Goal: Task Accomplishment & Management: Manage account settings

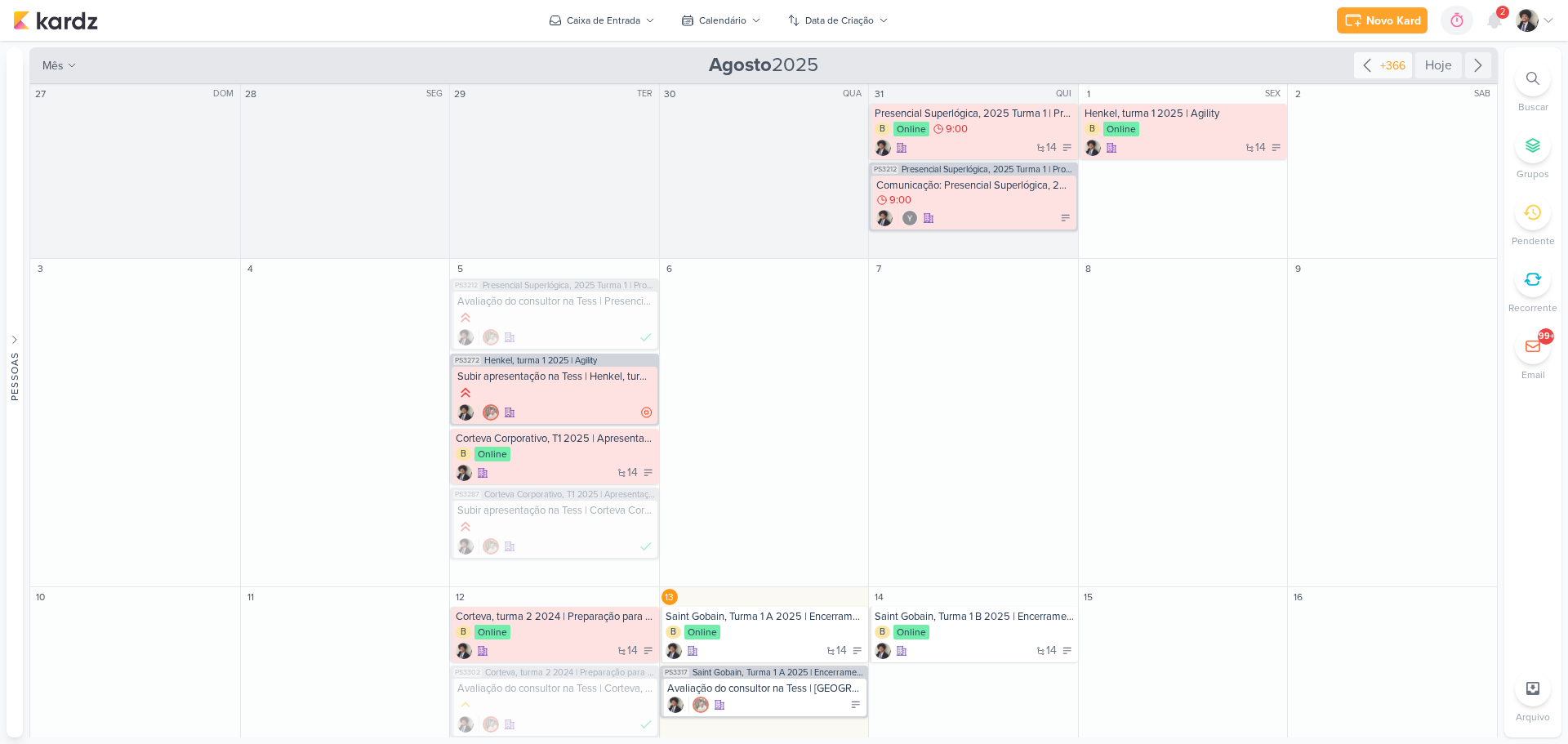
click at [1368, 61] on icon at bounding box center [1367, 65] width 20 height 20
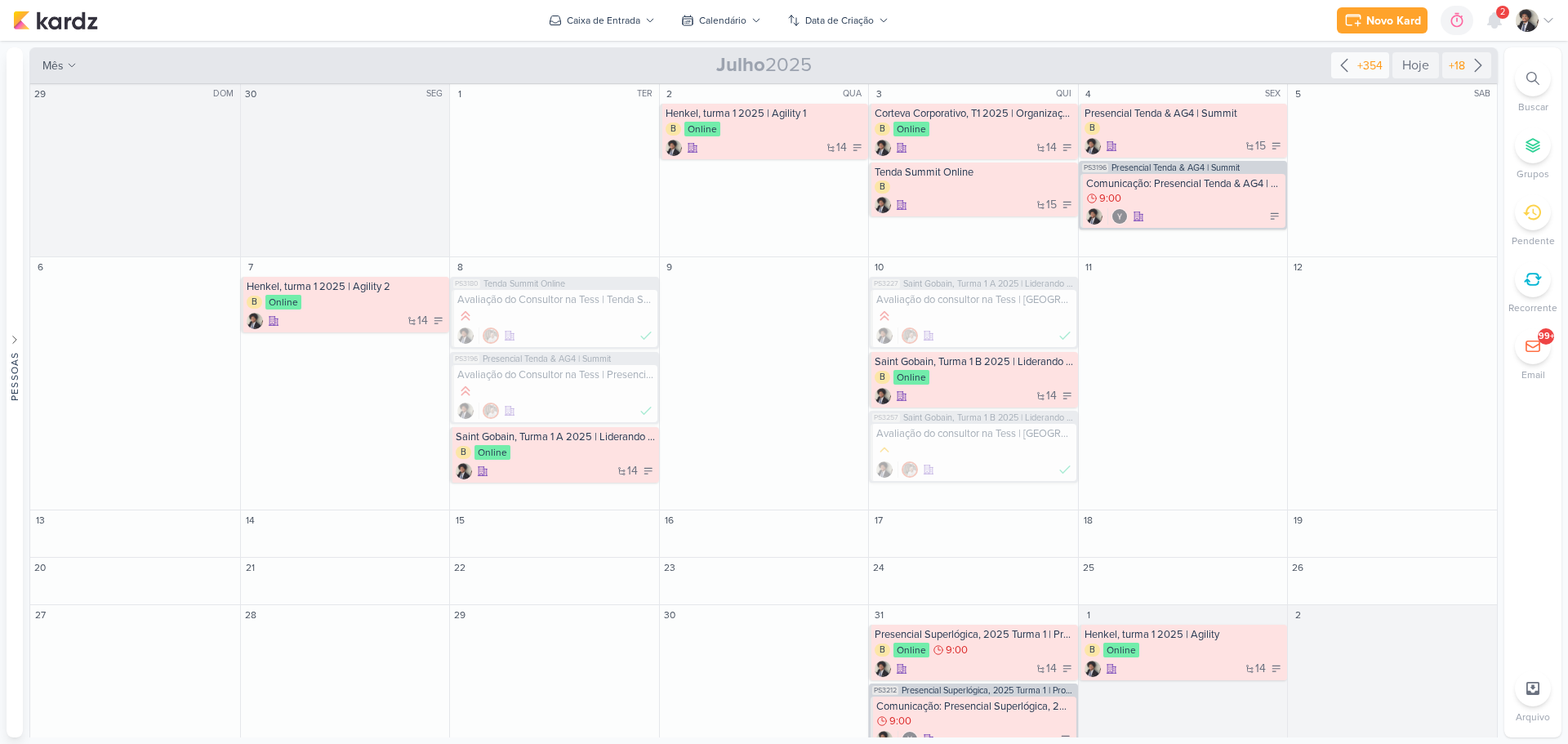
click at [1362, 60] on div "+354" at bounding box center [1370, 66] width 32 height 17
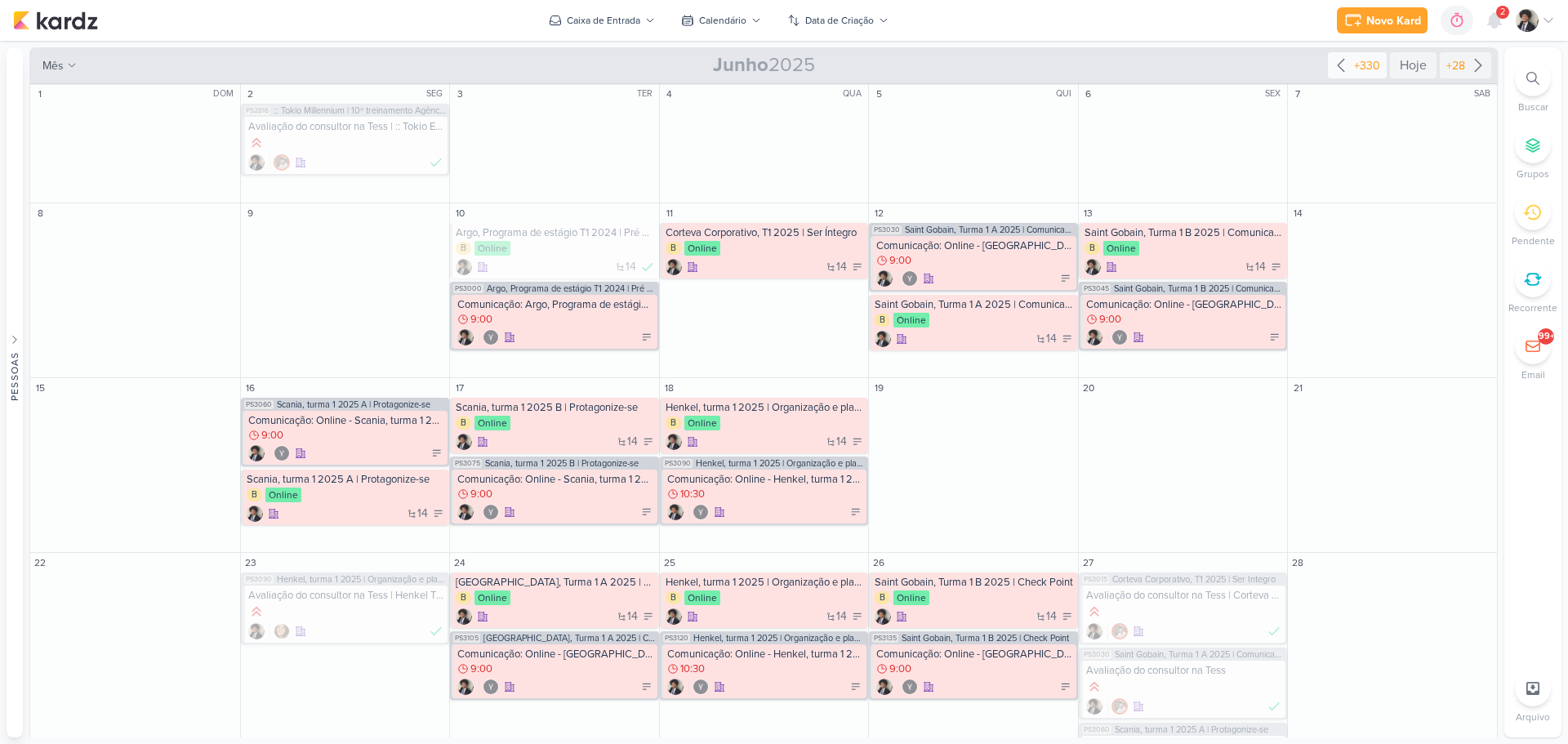
click at [1362, 61] on div "+330" at bounding box center [1368, 66] width 33 height 17
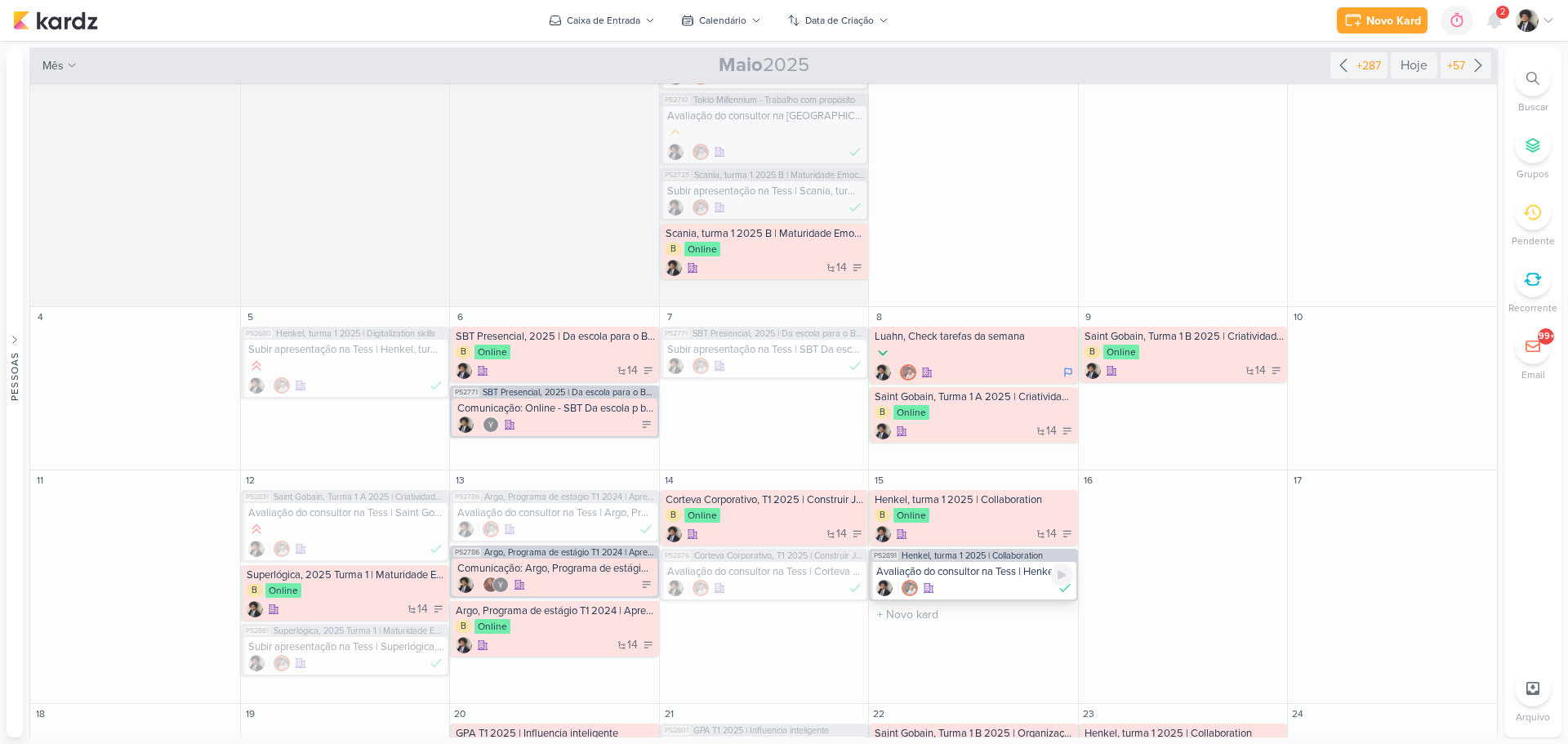
scroll to position [233, 0]
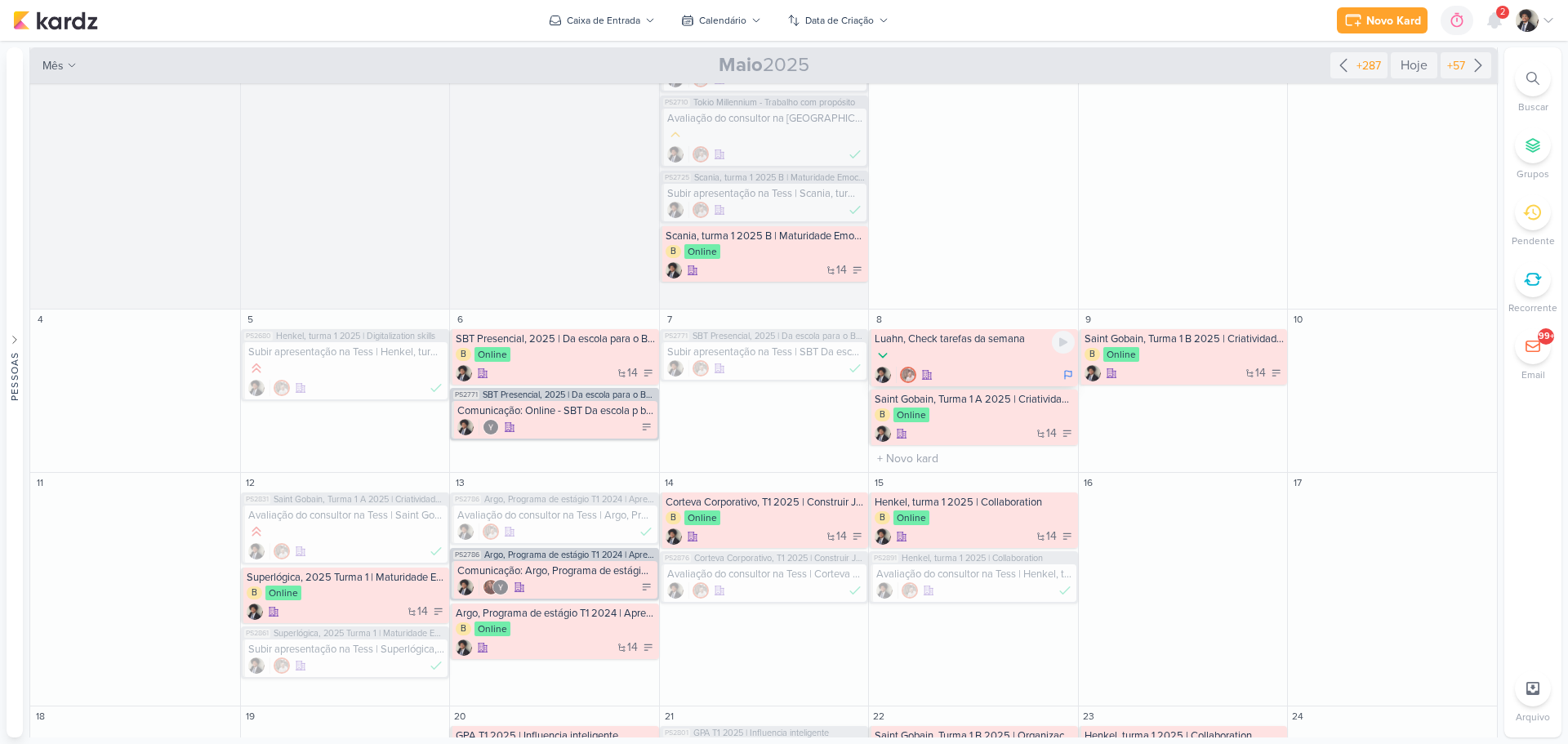
click at [987, 367] on div at bounding box center [975, 375] width 200 height 16
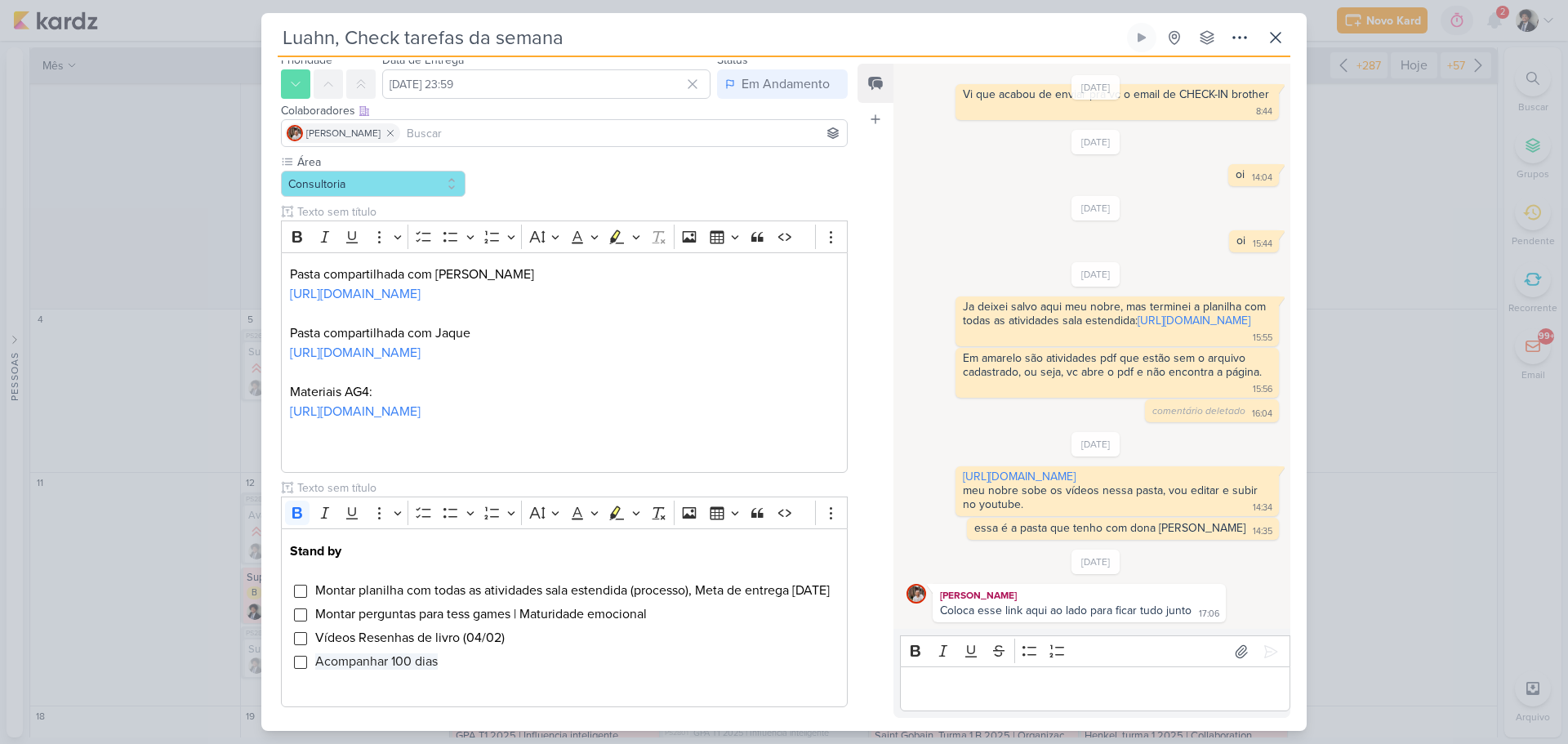
scroll to position [0, 0]
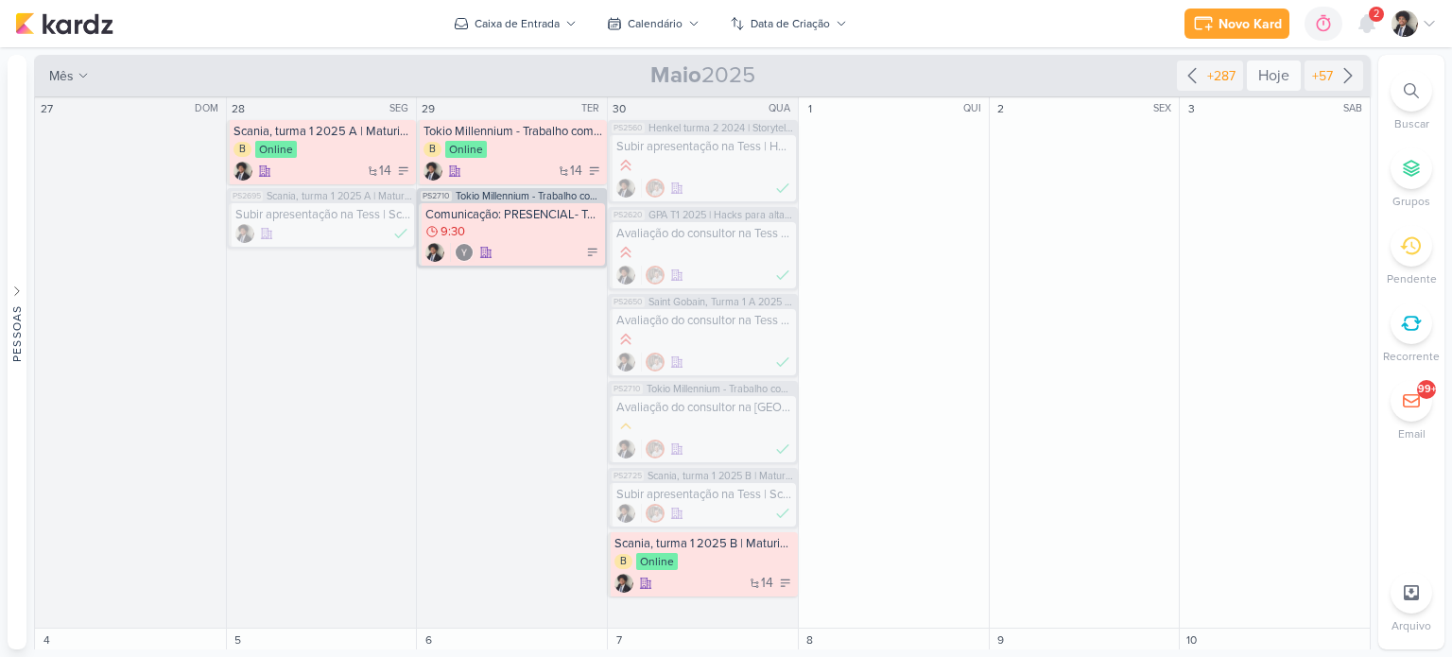
click at [1276, 78] on div "Hoje" at bounding box center [1274, 76] width 54 height 30
click at [1370, 25] on icon at bounding box center [1367, 23] width 15 height 17
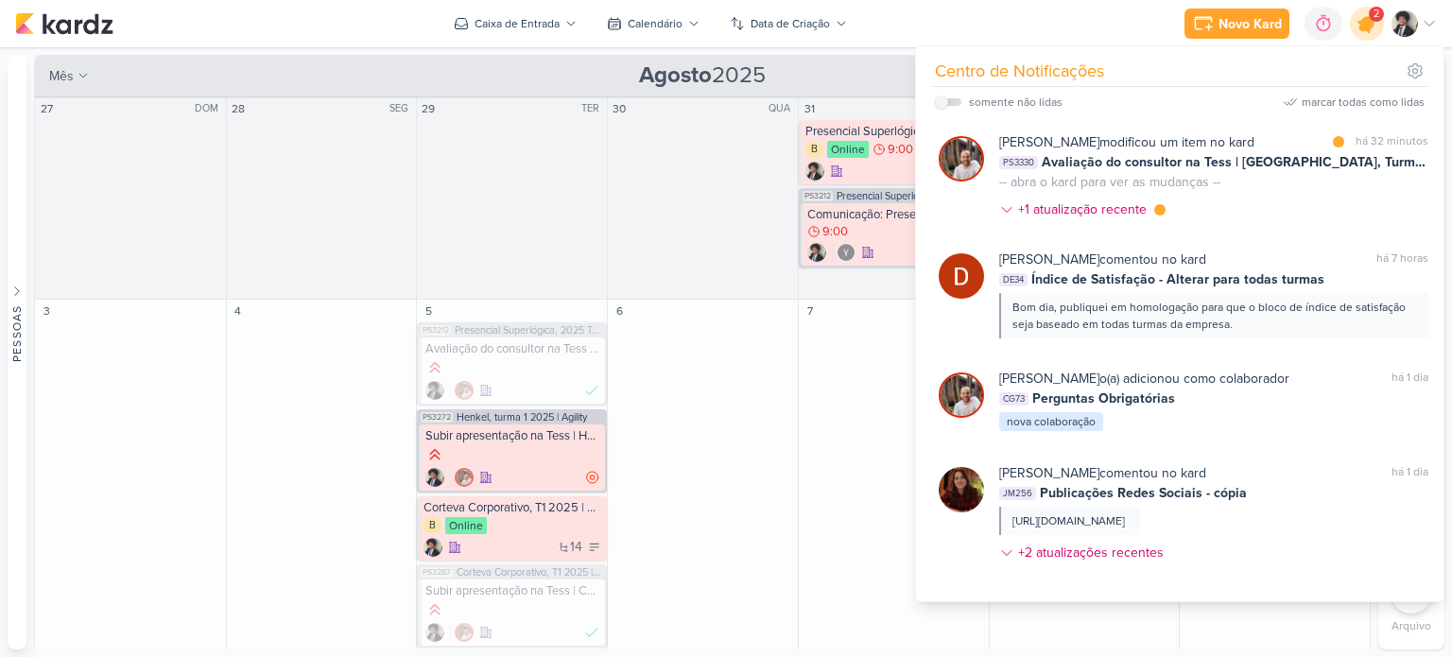
click at [1370, 22] on icon at bounding box center [1367, 23] width 23 height 23
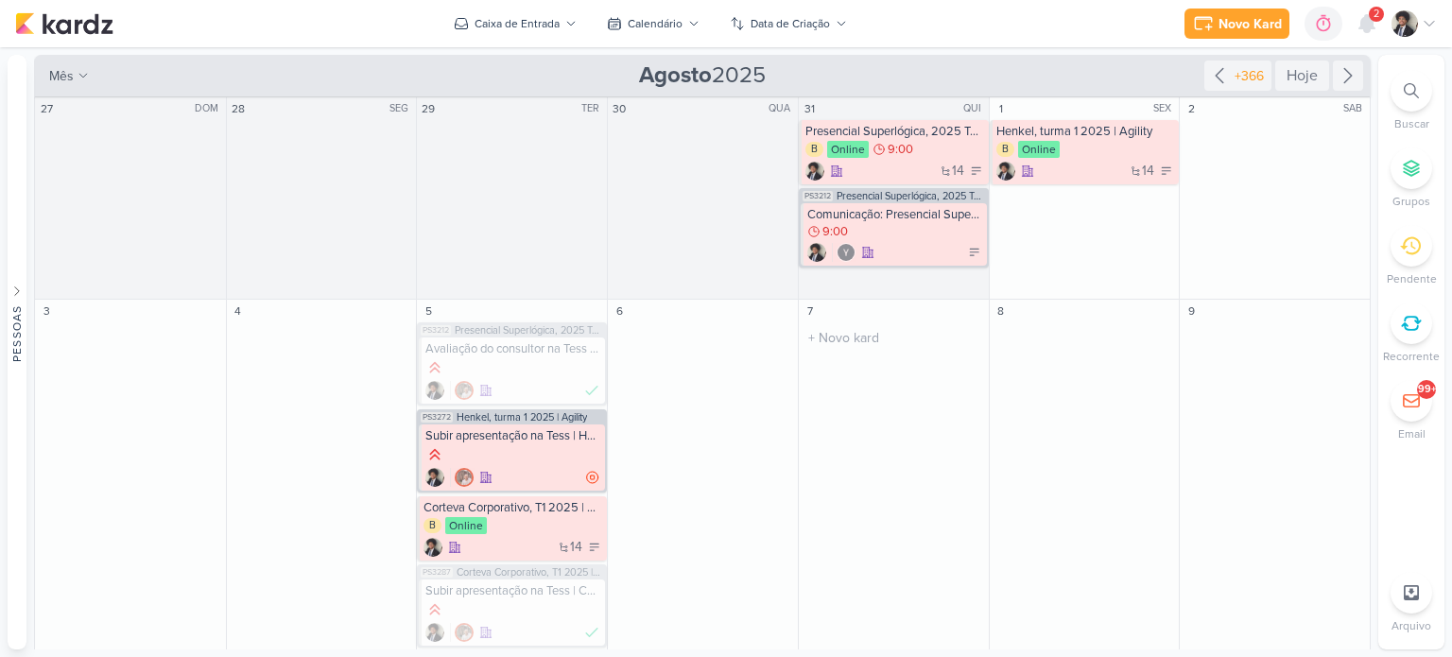
scroll to position [473, 0]
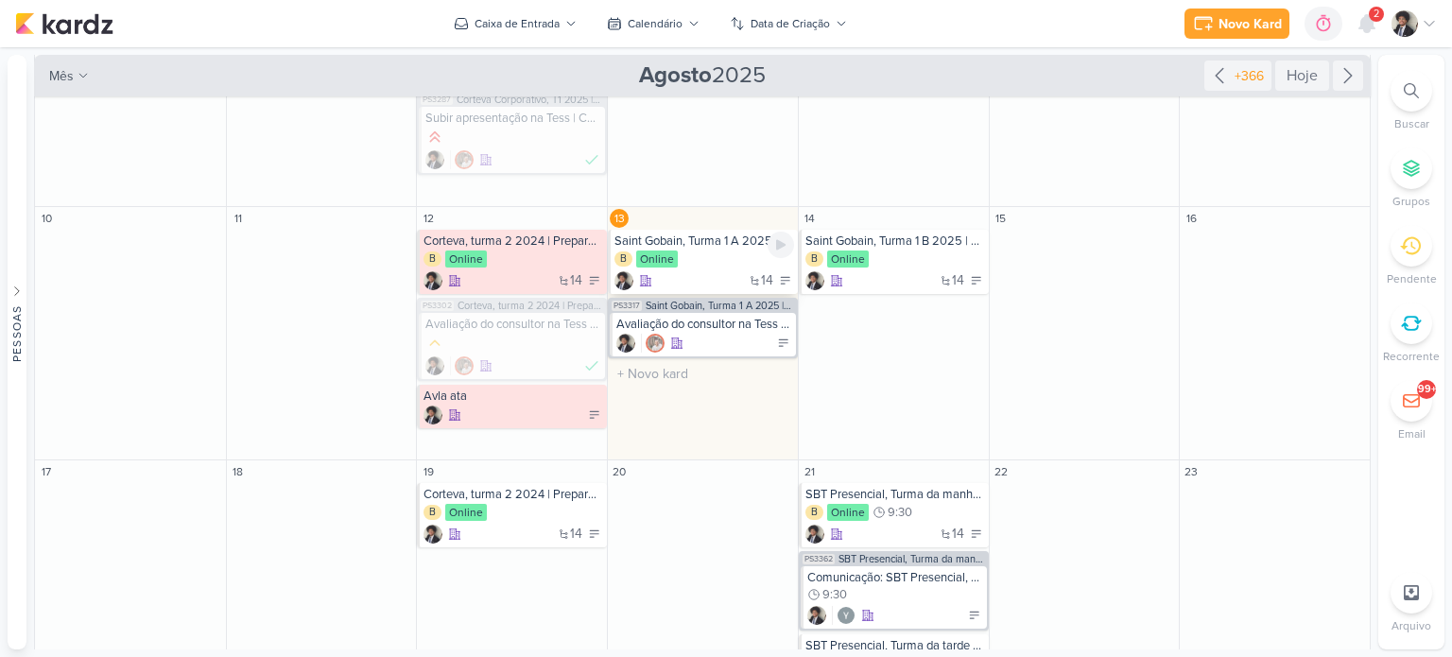
click at [701, 259] on div "B Online" at bounding box center [705, 260] width 180 height 19
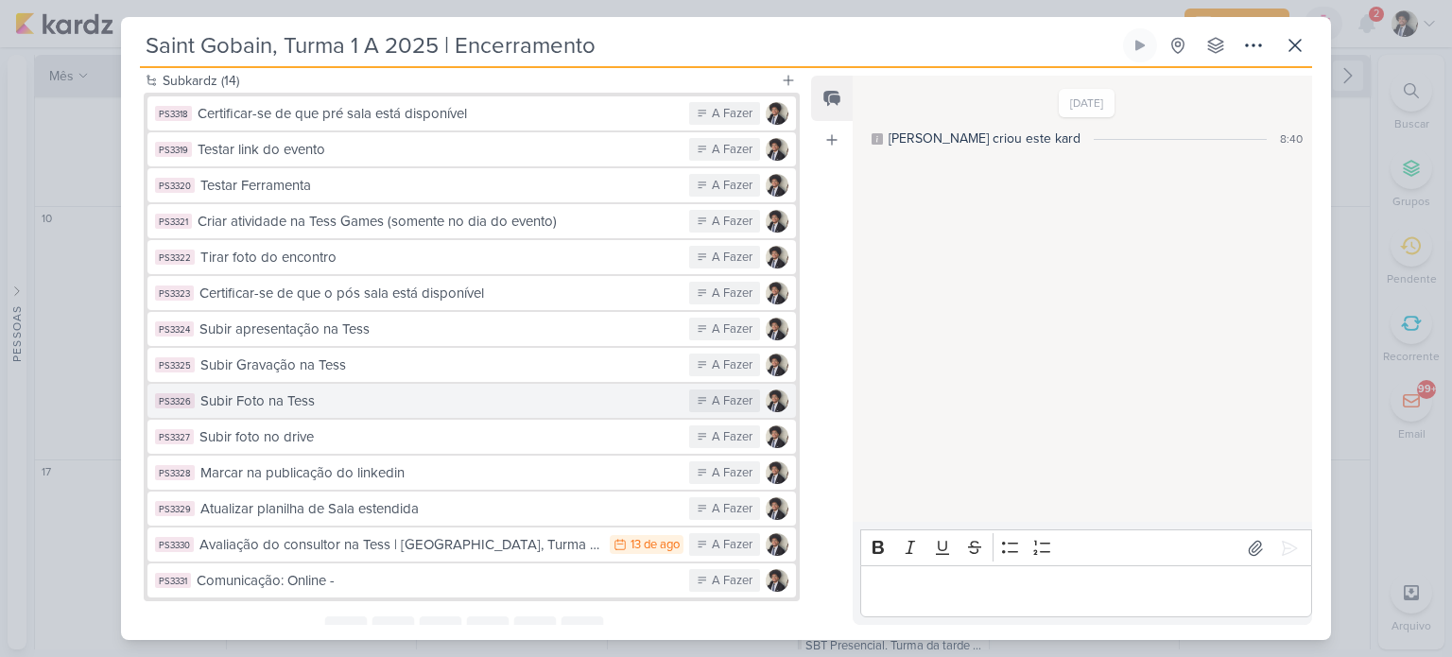
scroll to position [552, 0]
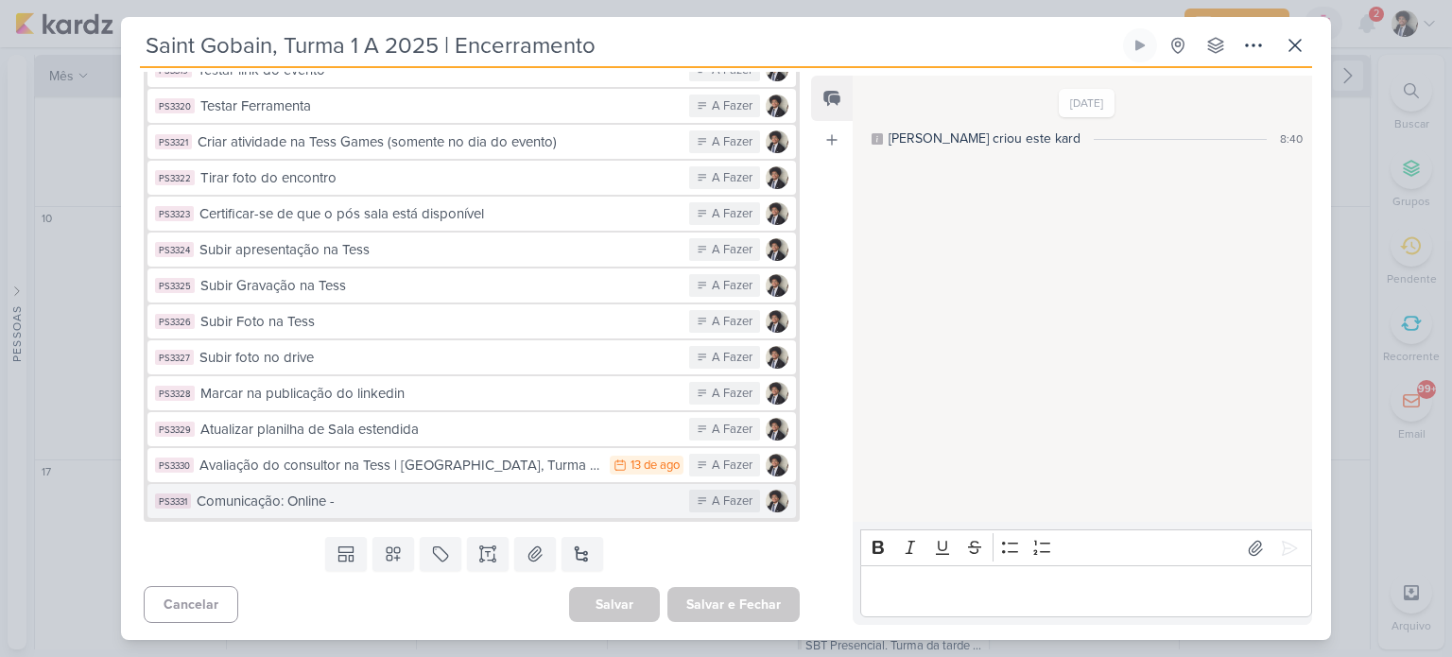
click at [430, 504] on div "Comunicação: Online -" at bounding box center [438, 502] width 483 height 22
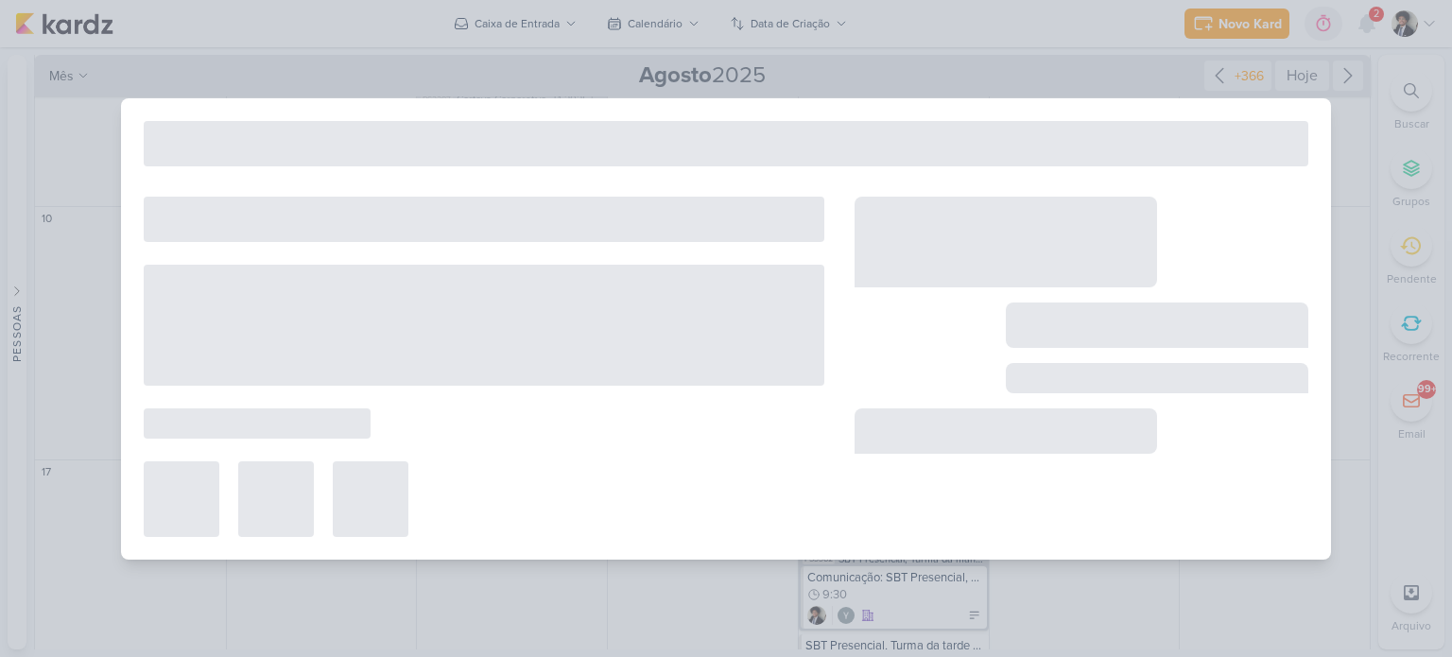
type input "Comunicação: Online -"
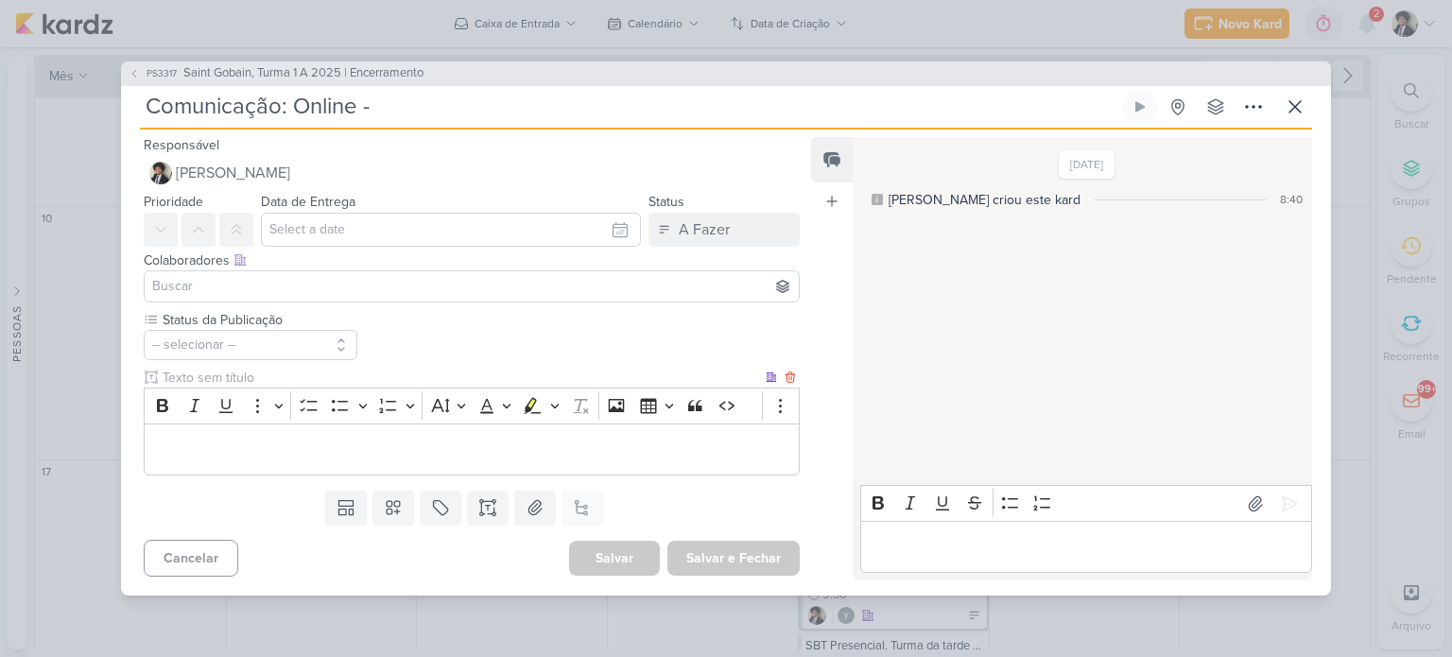
click at [389, 454] on p "Editor editing area: main" at bounding box center [471, 450] width 635 height 23
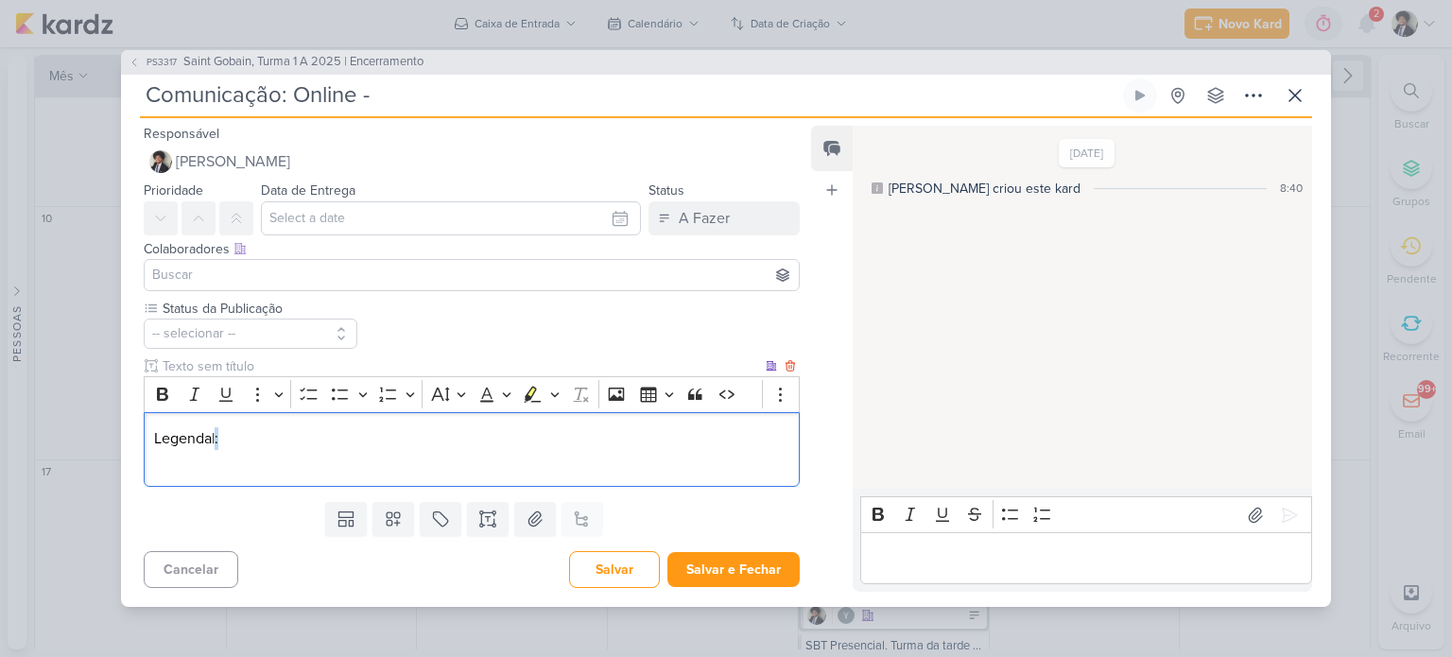
click at [217, 438] on p "Legenda|:" at bounding box center [471, 438] width 635 height 23
click at [154, 436] on p "Legenda:" at bounding box center [471, 438] width 635 height 23
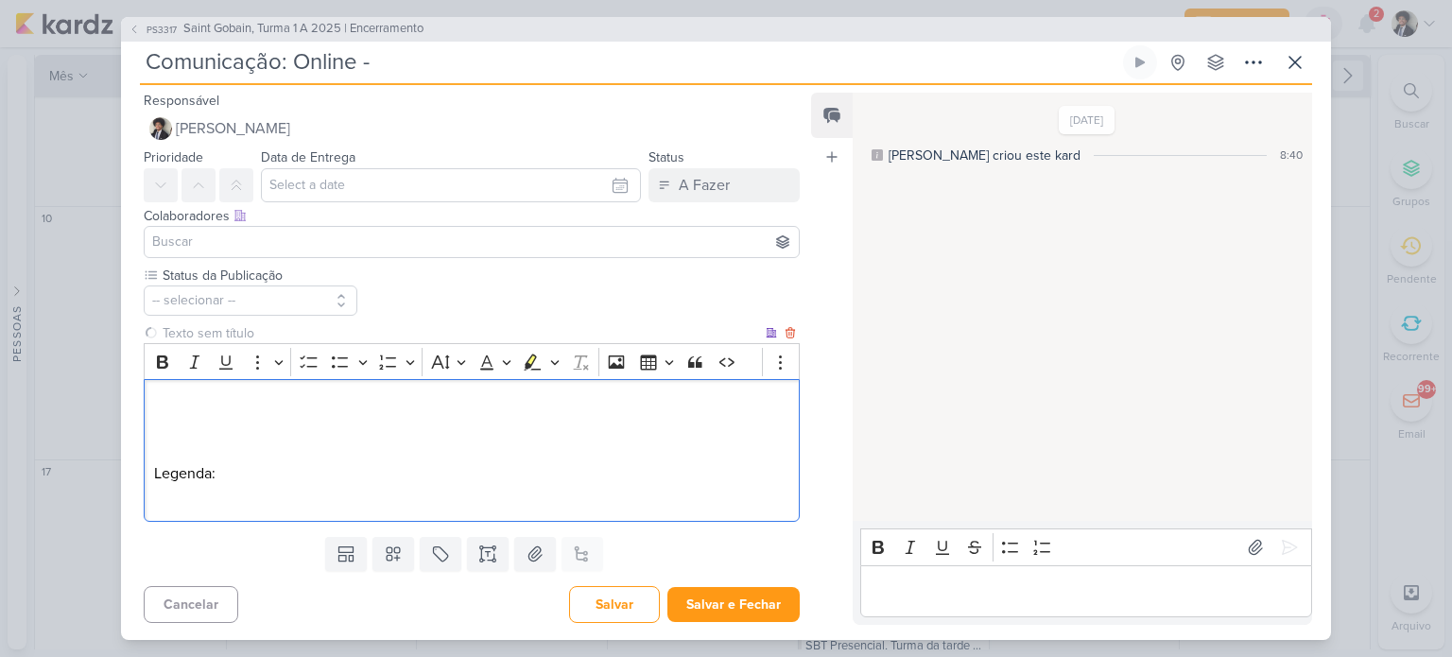
click at [251, 472] on p "Legenda:" at bounding box center [471, 473] width 635 height 23
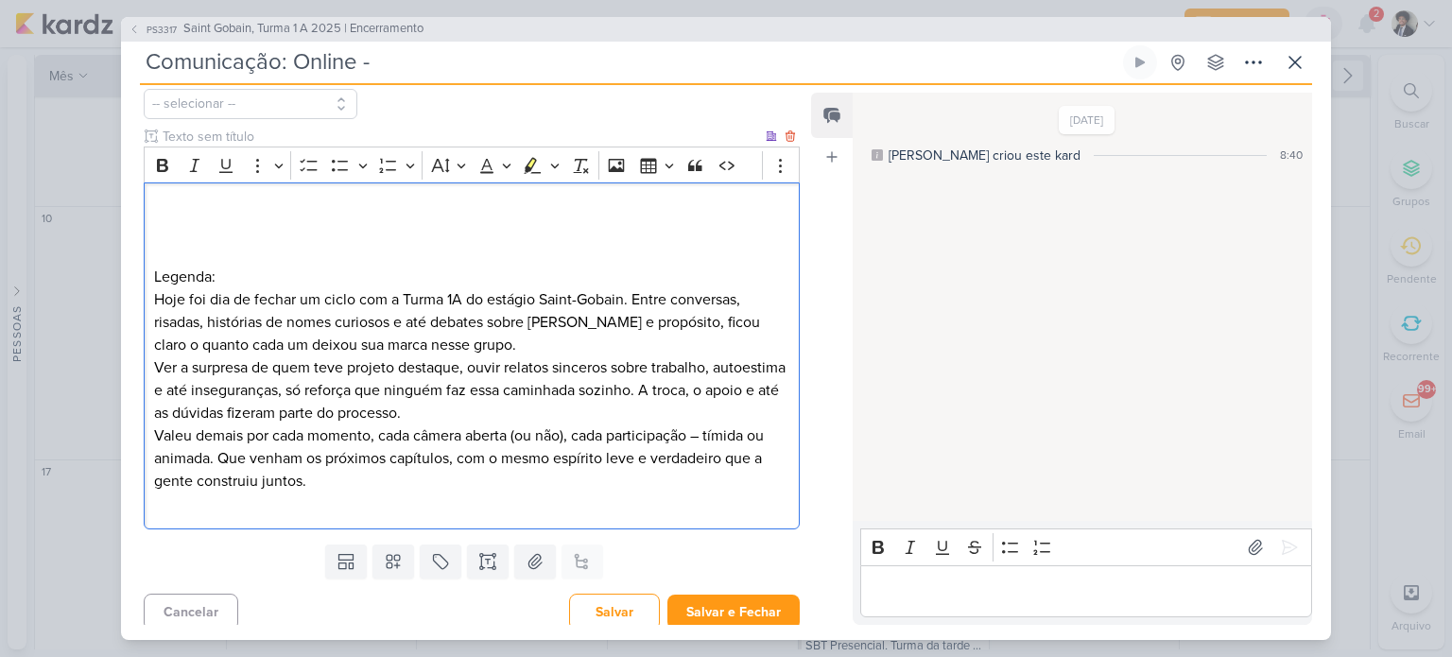
scroll to position [205, 0]
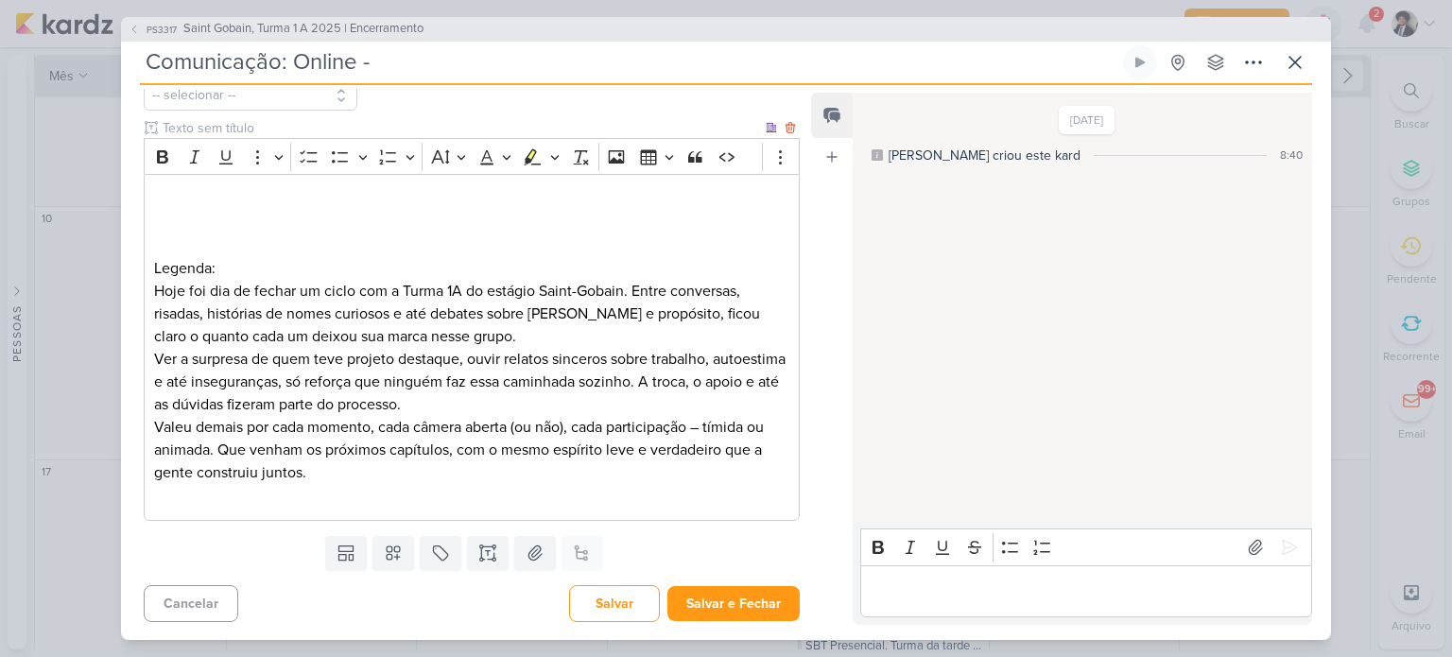
click at [470, 286] on p "Hoje foi dia de fechar um ciclo com a Turma 1A do estágio Saint-Gobain. Entre c…" at bounding box center [471, 314] width 635 height 68
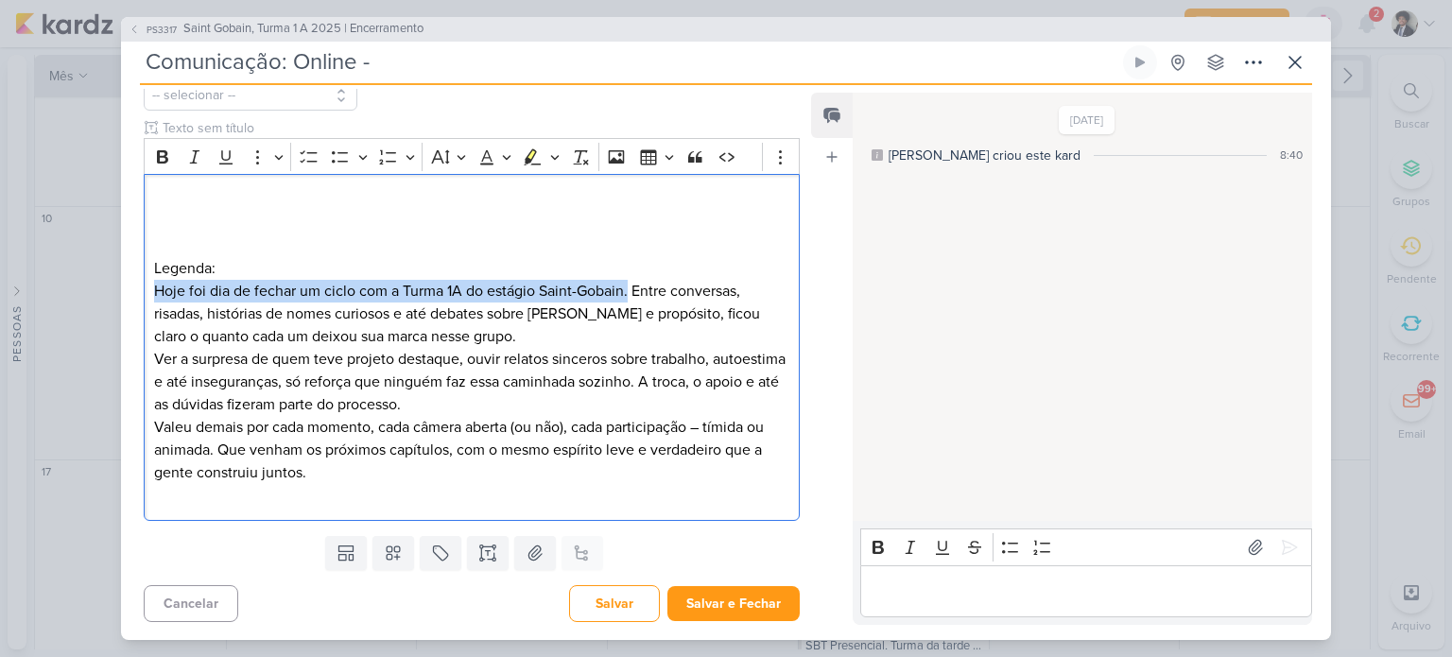
drag, startPoint x: 628, startPoint y: 288, endPoint x: 132, endPoint y: 292, distance: 495.4
click at [132, 292] on div "Status da Publicação -- selecionar --" at bounding box center [464, 295] width 686 height 468
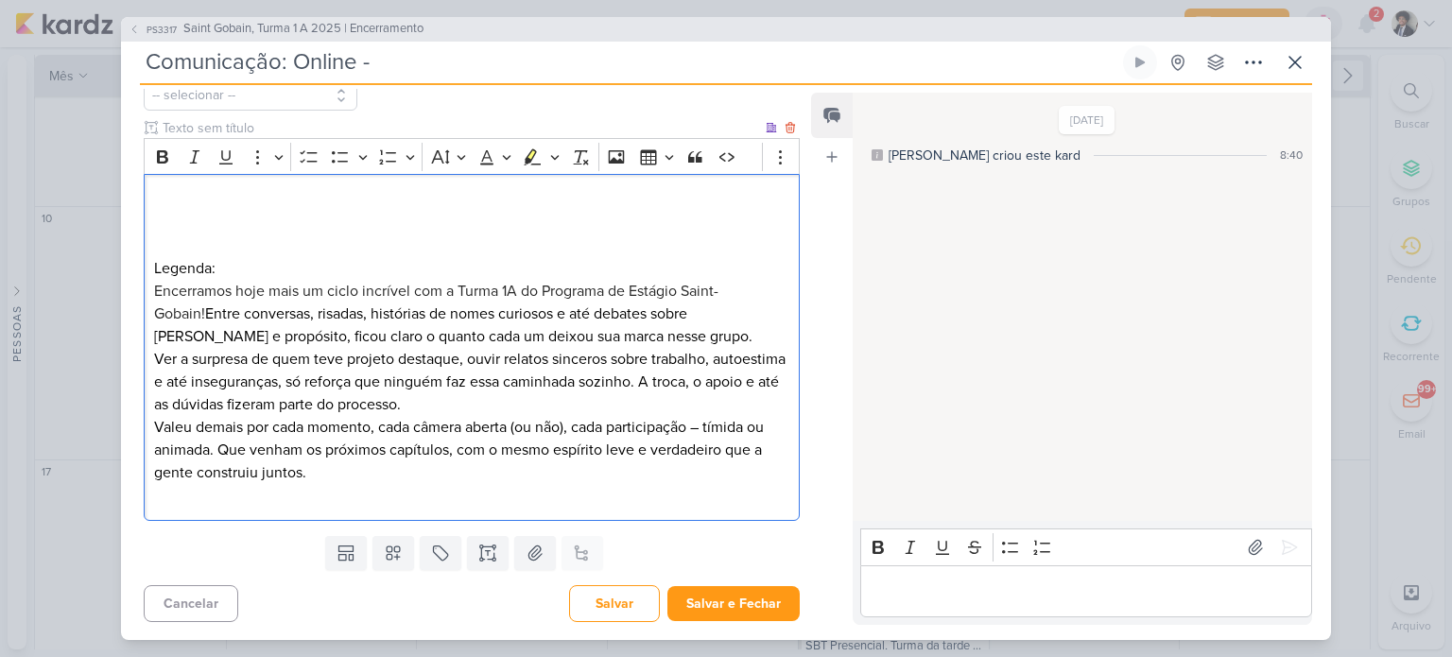
click at [386, 289] on span "Encerramos hoje mais um ciclo incrível com a Turma 1A do Programa de Estágio Sa…" at bounding box center [436, 303] width 564 height 42
drag, startPoint x: 446, startPoint y: 288, endPoint x: 628, endPoint y: 286, distance: 181.5
click at [628, 286] on span "Encerramos hoje mais um ciclo incrível com a Turma 1A do Programa de Estágio Sa…" at bounding box center [436, 303] width 564 height 42
click at [570, 286] on span "Encerramos hoje mais um ciclo incrível com essa turma da Estágio Saint-Gobain!" at bounding box center [418, 291] width 528 height 19
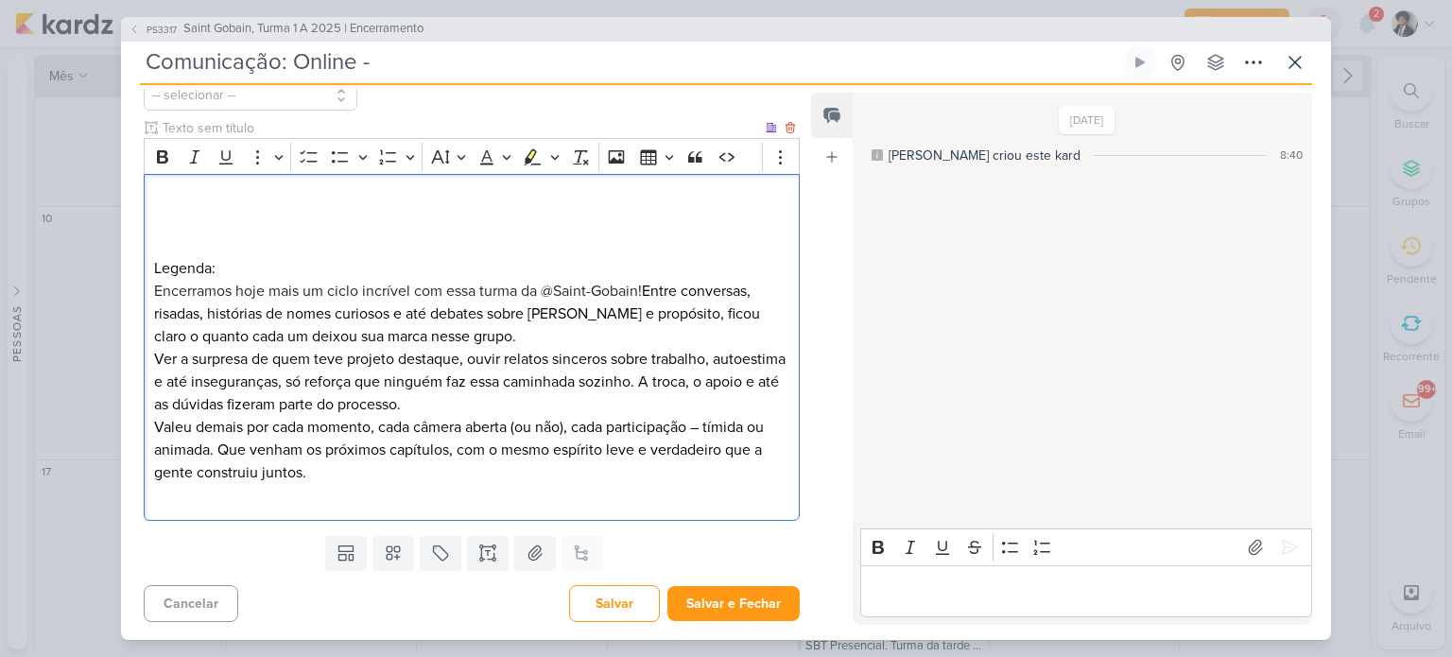
click at [386, 291] on span "Encerramos hoje mais um ciclo incrível com essa turma da @Saint-Gobain!" at bounding box center [398, 291] width 488 height 19
click at [459, 291] on span "Encerramos hoje mais um ciclo incrível com essa turma da @Saint-Gobain!" at bounding box center [398, 291] width 488 height 19
click at [627, 286] on p "Encerramos hoje mais um ciclo incrível com a turma da @Saint-Gobain! Entre conv…" at bounding box center [471, 314] width 635 height 68
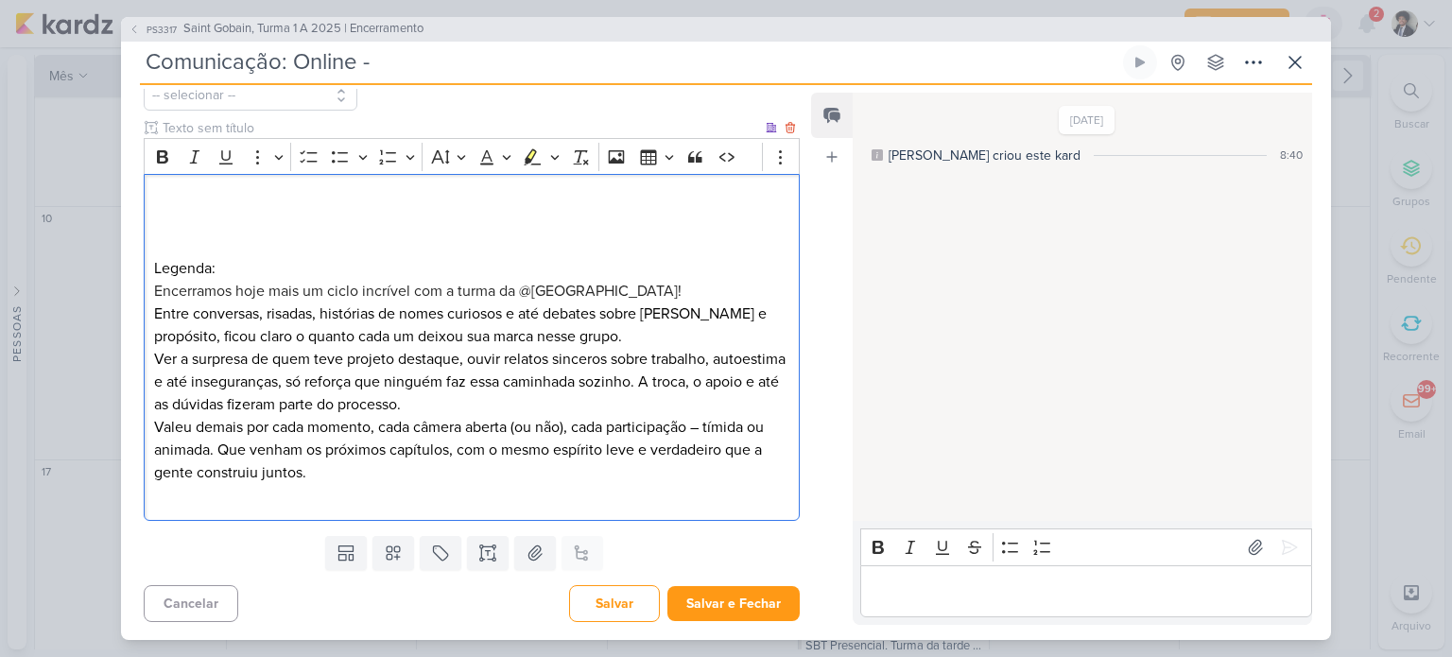
click at [571, 312] on p "Entre conversas, risadas, histórias de nomes curiosos e até debates sobre Shrek…" at bounding box center [471, 325] width 635 height 45
click at [533, 313] on p "Entre conversas, risadas, histórias de nomes curiosos e até debates sobre Shrek…" at bounding box center [471, 325] width 635 height 45
drag, startPoint x: 586, startPoint y: 309, endPoint x: 213, endPoint y: 333, distance: 374.2
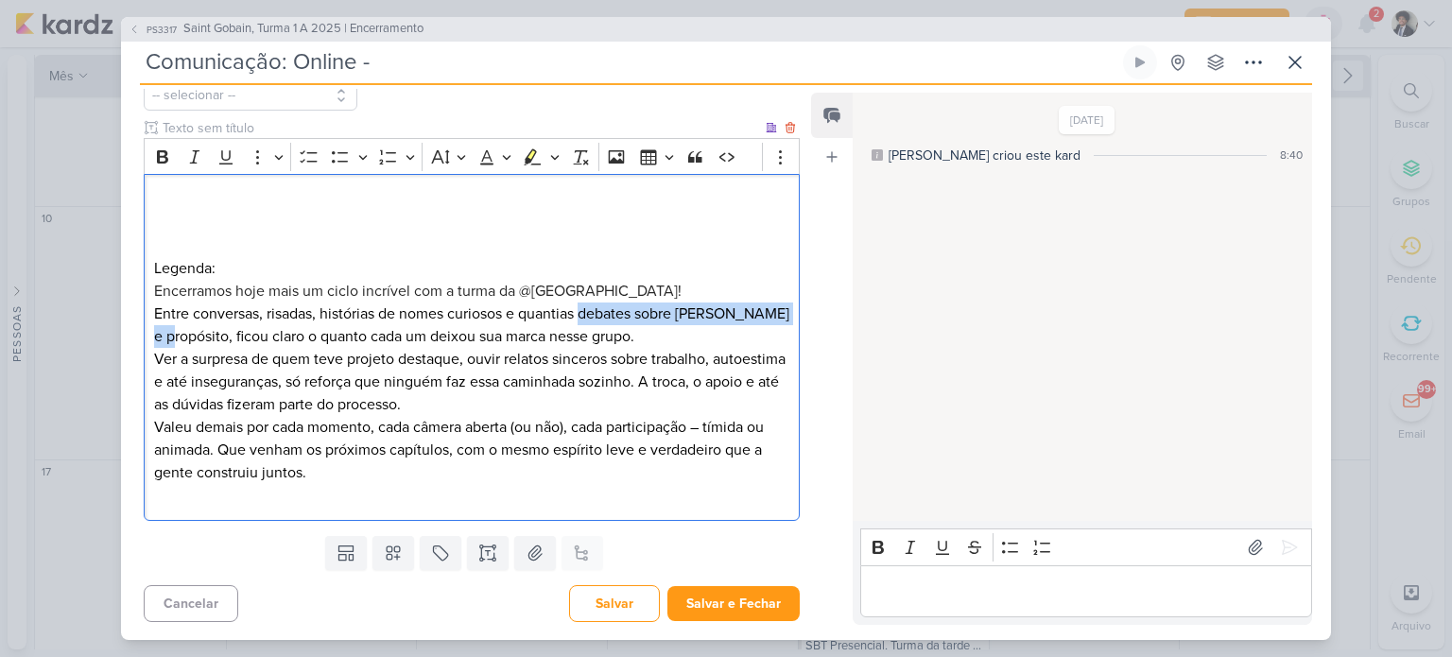
click at [213, 333] on p "Entre conversas, risadas, histórias de nomes curiosos e quantias debates sobre …" at bounding box center [471, 325] width 635 height 45
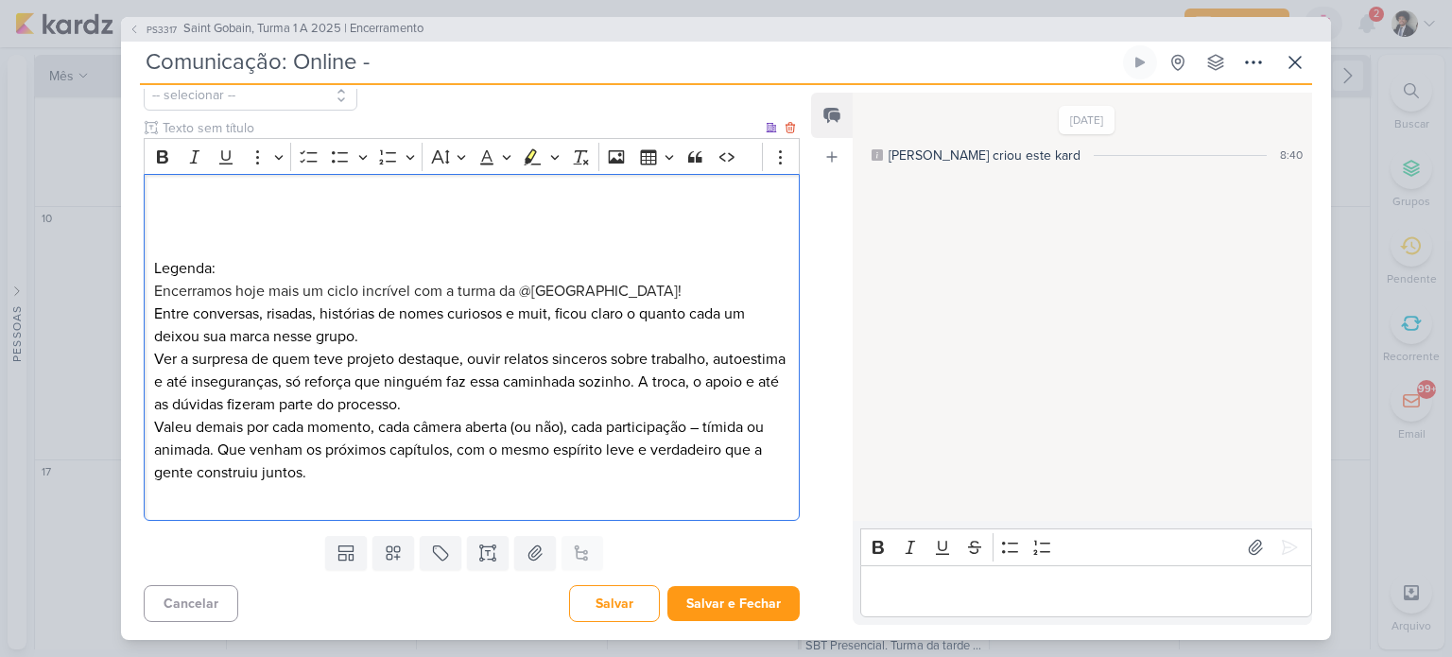
click at [537, 313] on p "Entre conversas, risadas, histórias de nomes curiosos e muit, ficou claro o qua…" at bounding box center [471, 325] width 635 height 45
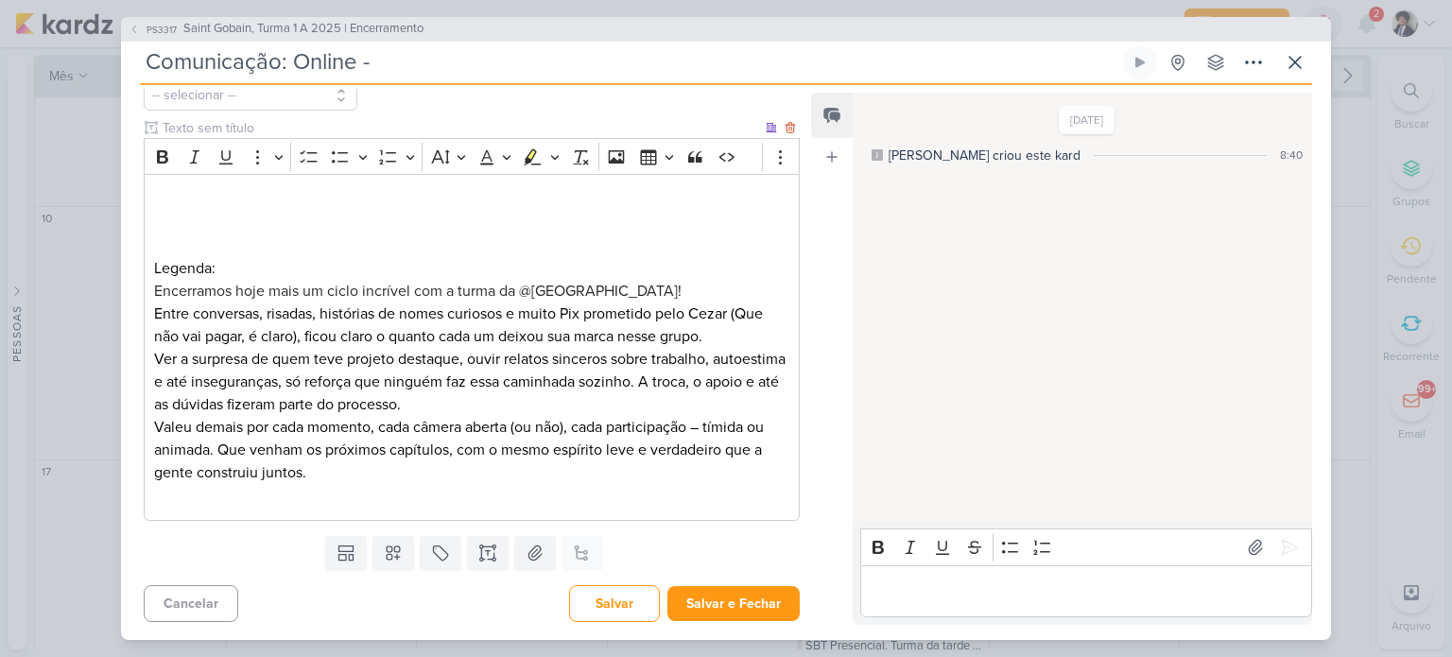
click at [337, 373] on p "Ver a surpresa de quem teve projeto destaque, ouvir relatos sinceros sobre trab…" at bounding box center [471, 382] width 635 height 68
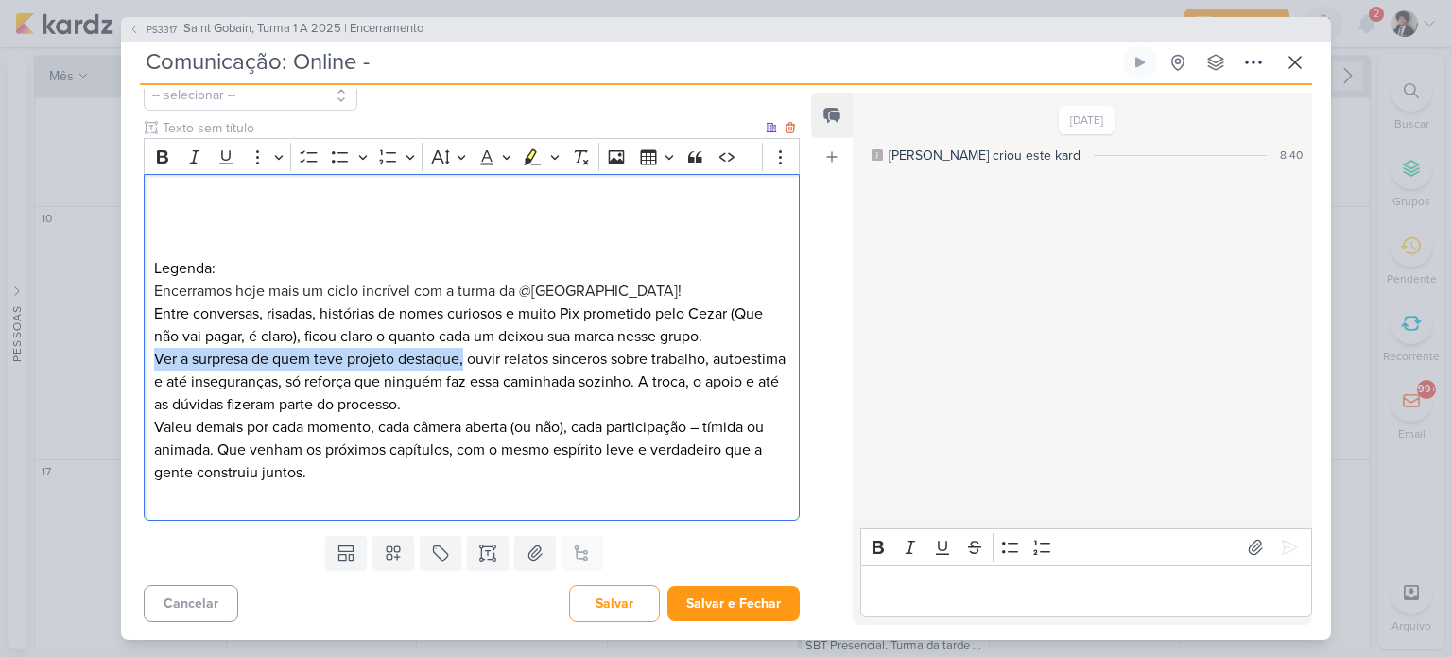
drag, startPoint x: 155, startPoint y: 356, endPoint x: 464, endPoint y: 360, distance: 309.2
click at [464, 360] on p "Ver a surpresa de quem teve projeto destaque, ouvir relatos sinceros sobre trab…" at bounding box center [471, 382] width 635 height 68
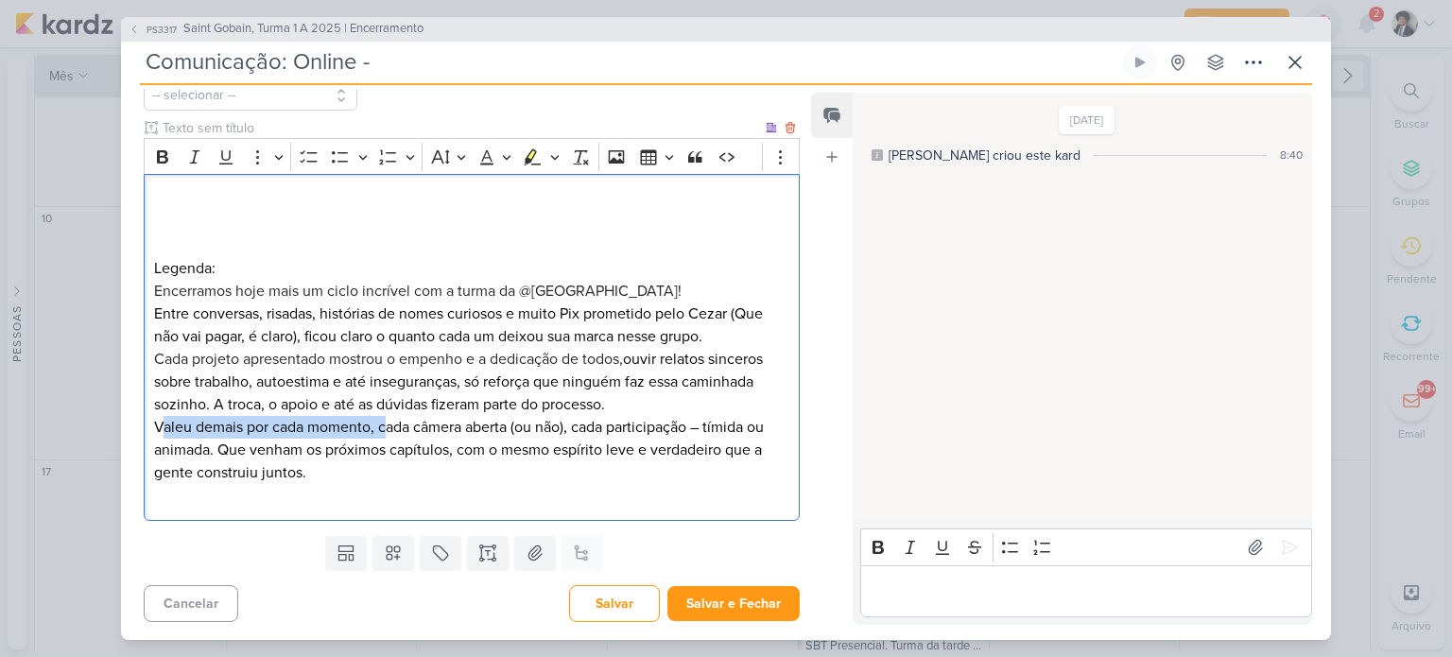
drag, startPoint x: 158, startPoint y: 425, endPoint x: 380, endPoint y: 425, distance: 222.2
click at [381, 425] on p "Valeu demais por cada momento, cada câmera aberta (ou não), cada participação –…" at bounding box center [471, 450] width 635 height 68
click at [343, 412] on p "Cada projeto apresentado mostrou o empenho e a dedicação de todos, ouvir relato…" at bounding box center [471, 382] width 635 height 68
drag, startPoint x: 221, startPoint y: 400, endPoint x: 627, endPoint y: 404, distance: 405.6
click at [627, 404] on p "Cada projeto apresentado mostrou o empenho e a dedicação de todos, ouvir relato…" at bounding box center [471, 382] width 635 height 68
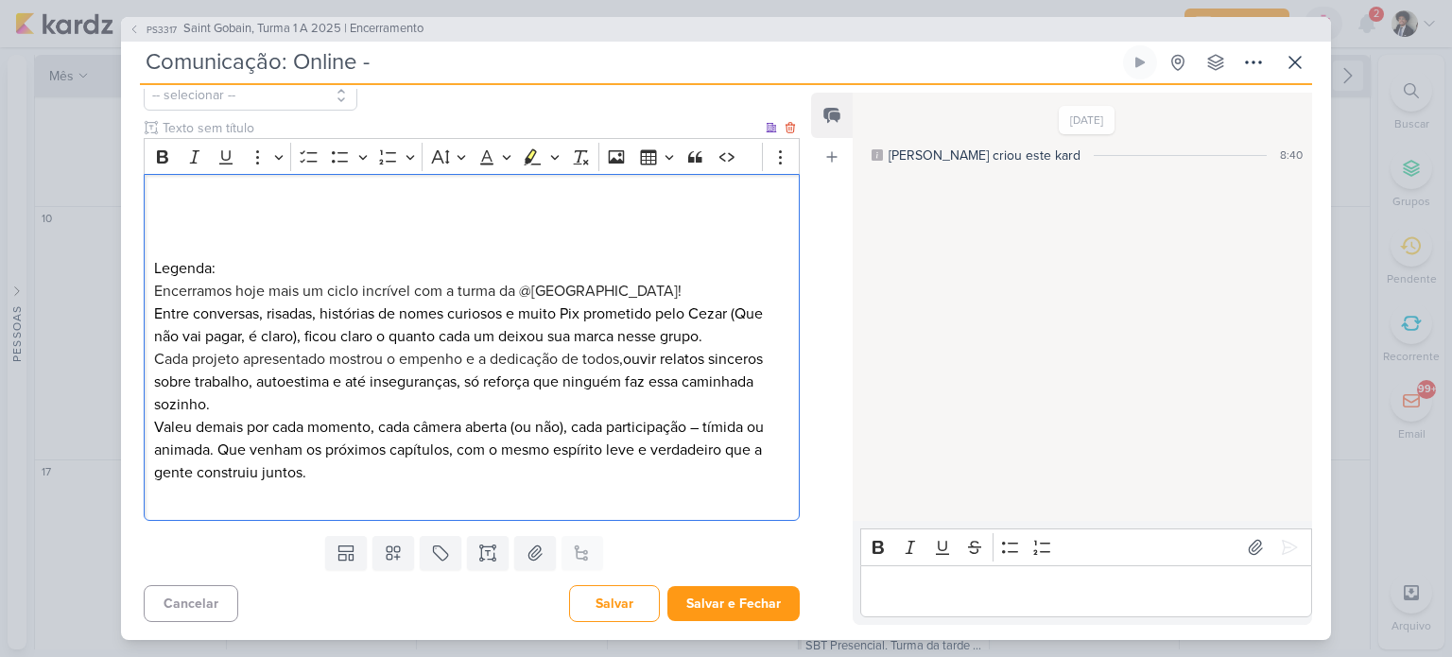
click at [292, 338] on p "Entre conversas, risadas, histórias de nomes curiosos e muito Pix prometido pel…" at bounding box center [471, 325] width 635 height 45
click at [328, 348] on p "Cada projeto apresentado mostrou o empenho e a dedicação de todos, ouvir relato…" at bounding box center [471, 382] width 635 height 68
click at [297, 336] on p "Entre conversas, risadas, histórias de nomes curiosos e muito Pix prometido pel…" at bounding box center [471, 325] width 635 height 45
click at [752, 309] on p "Entre conversas, risadas, histórias de nomes curiosos e muito Pix prometido pel…" at bounding box center [471, 325] width 635 height 45
drag, startPoint x: 250, startPoint y: 332, endPoint x: 291, endPoint y: 334, distance: 41.6
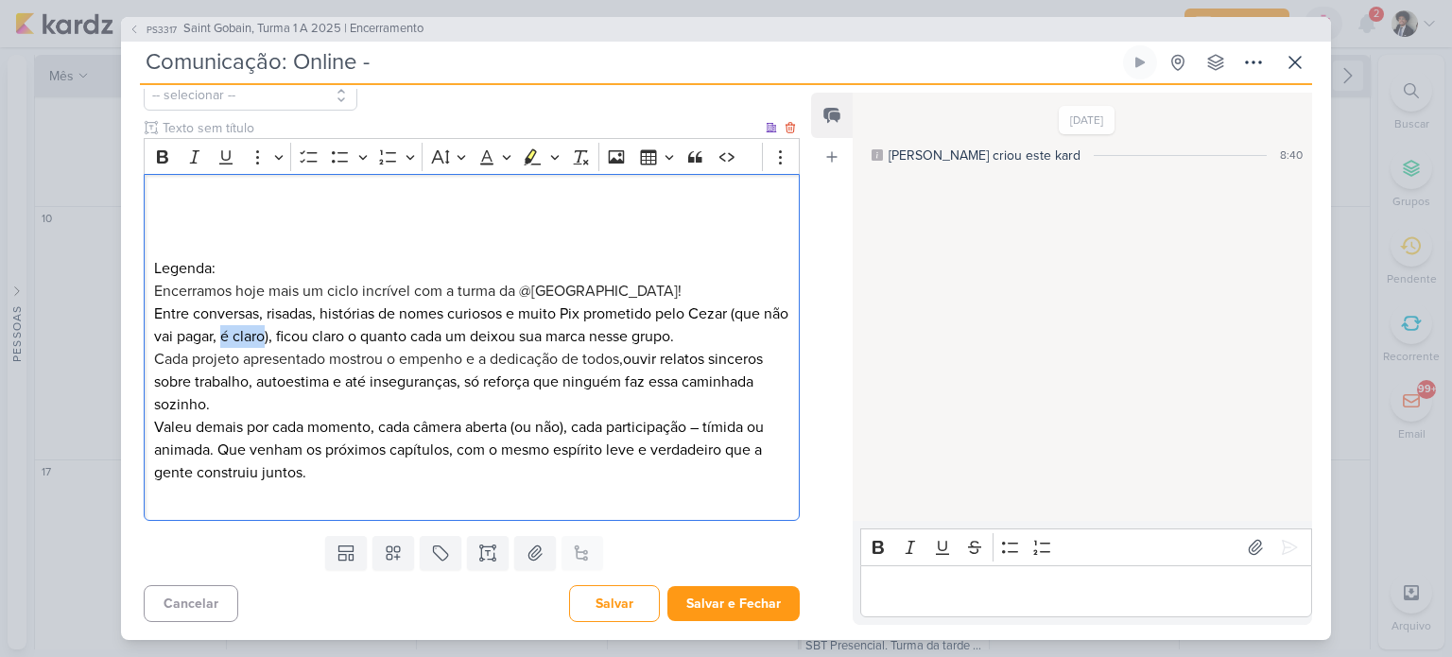
click at [291, 334] on p "Entre conversas, risadas, histórias de nomes curiosos e muito Pix prometido pel…" at bounding box center [471, 325] width 635 height 45
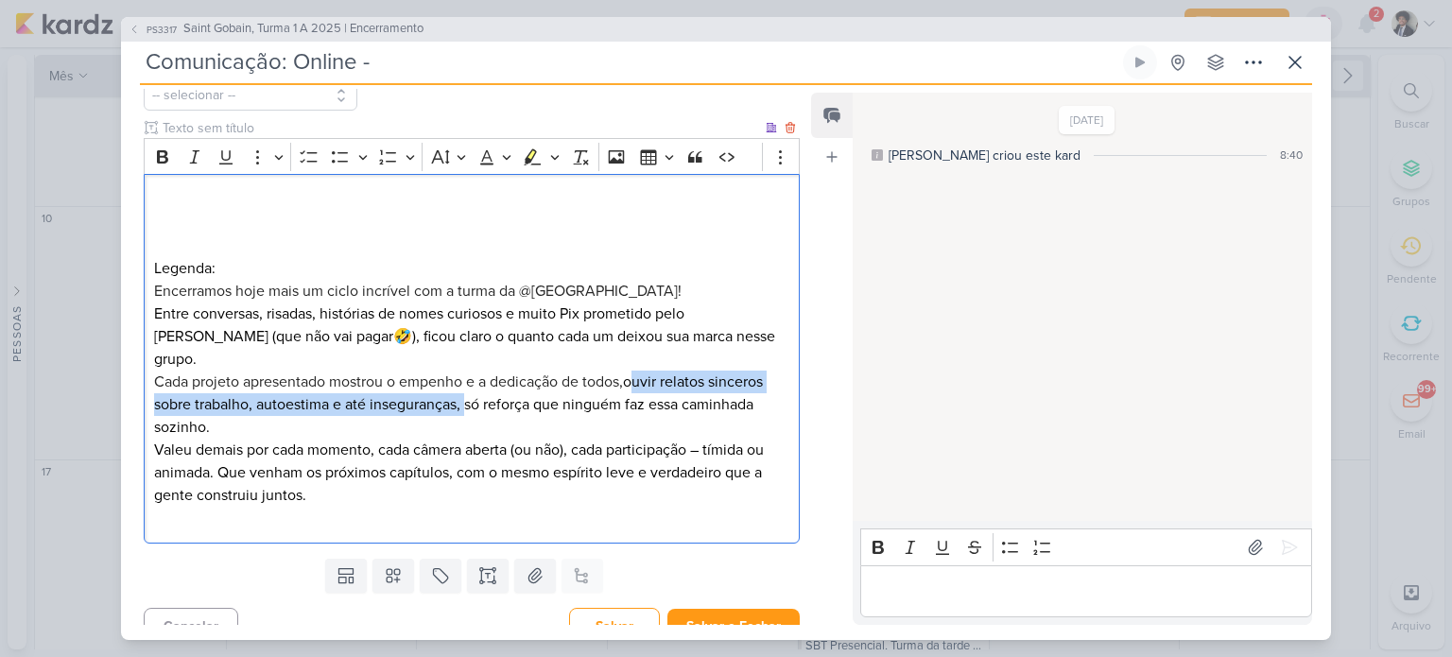
drag, startPoint x: 633, startPoint y: 357, endPoint x: 462, endPoint y: 381, distance: 171.8
click at [462, 381] on p "Cada projeto apresentado mostrou o empenho e a dedicação de todos, ouvir relato…" at bounding box center [471, 405] width 635 height 68
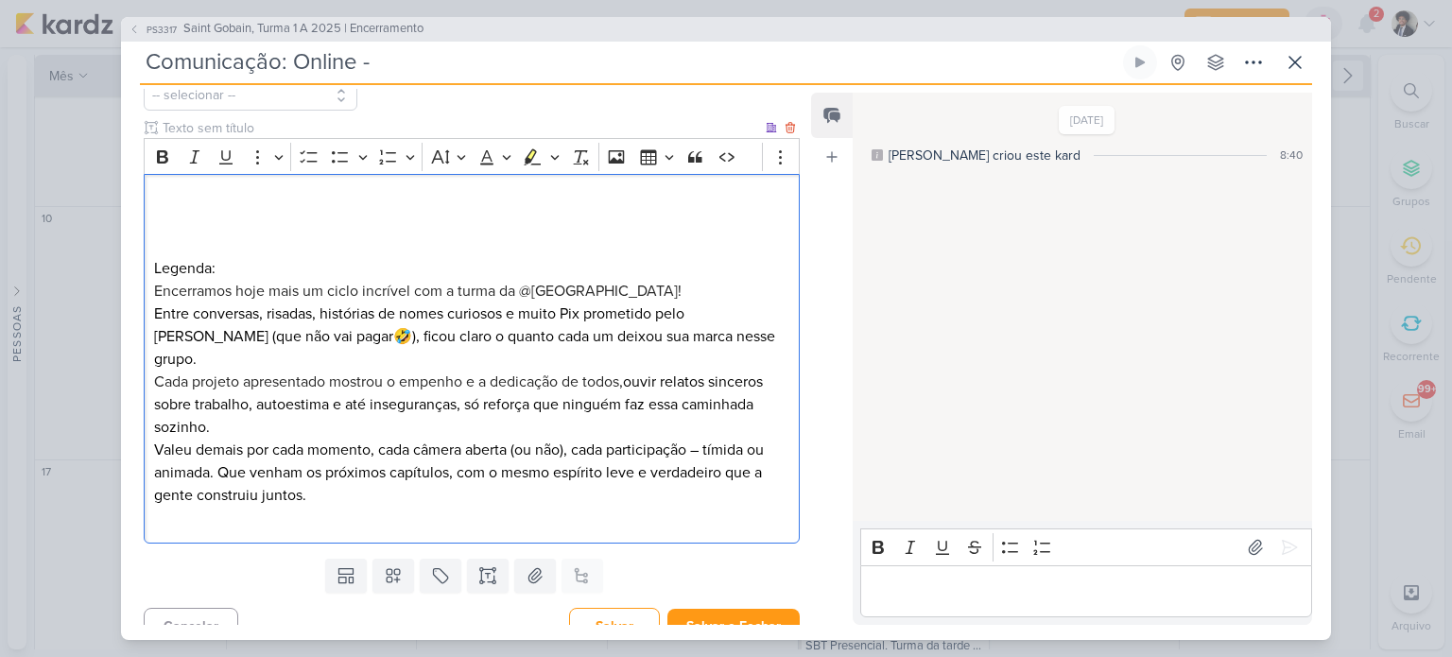
scroll to position [182, 0]
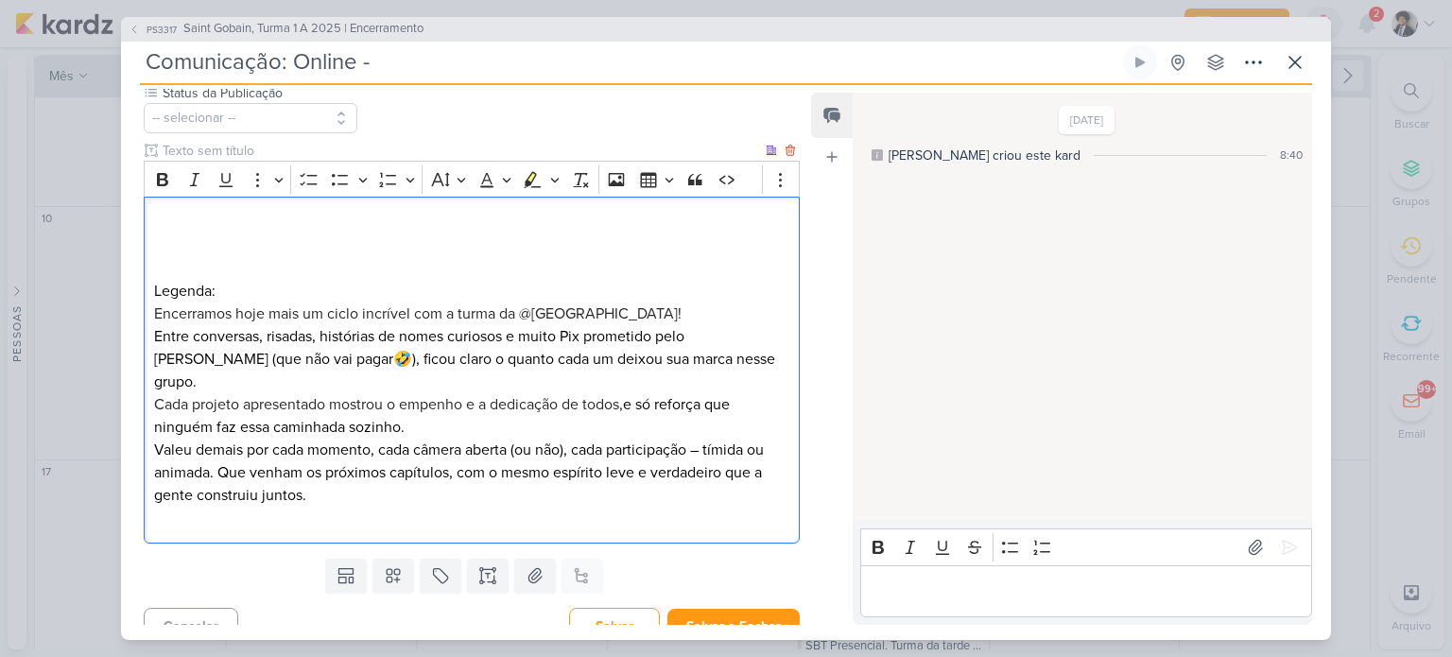
click at [450, 403] on p "Cada projeto apresentado mostrou o empenho e a dedicação de todos, e só reforça…" at bounding box center [471, 415] width 635 height 45
click at [314, 473] on p "Valeu demais por cada momento, cada câmera aberta (ou não), cada participação –…" at bounding box center [471, 473] width 635 height 68
click at [212, 215] on p "Editor editing area: main" at bounding box center [471, 223] width 635 height 23
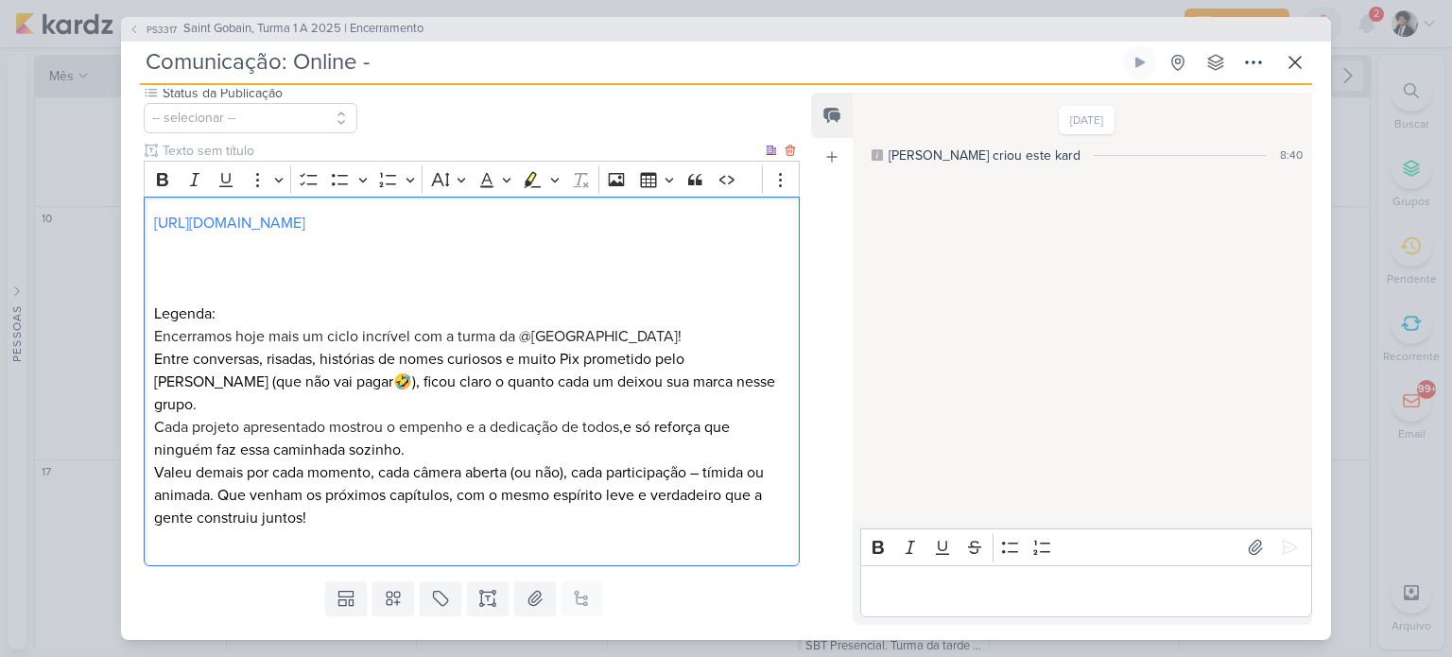
scroll to position [205, 0]
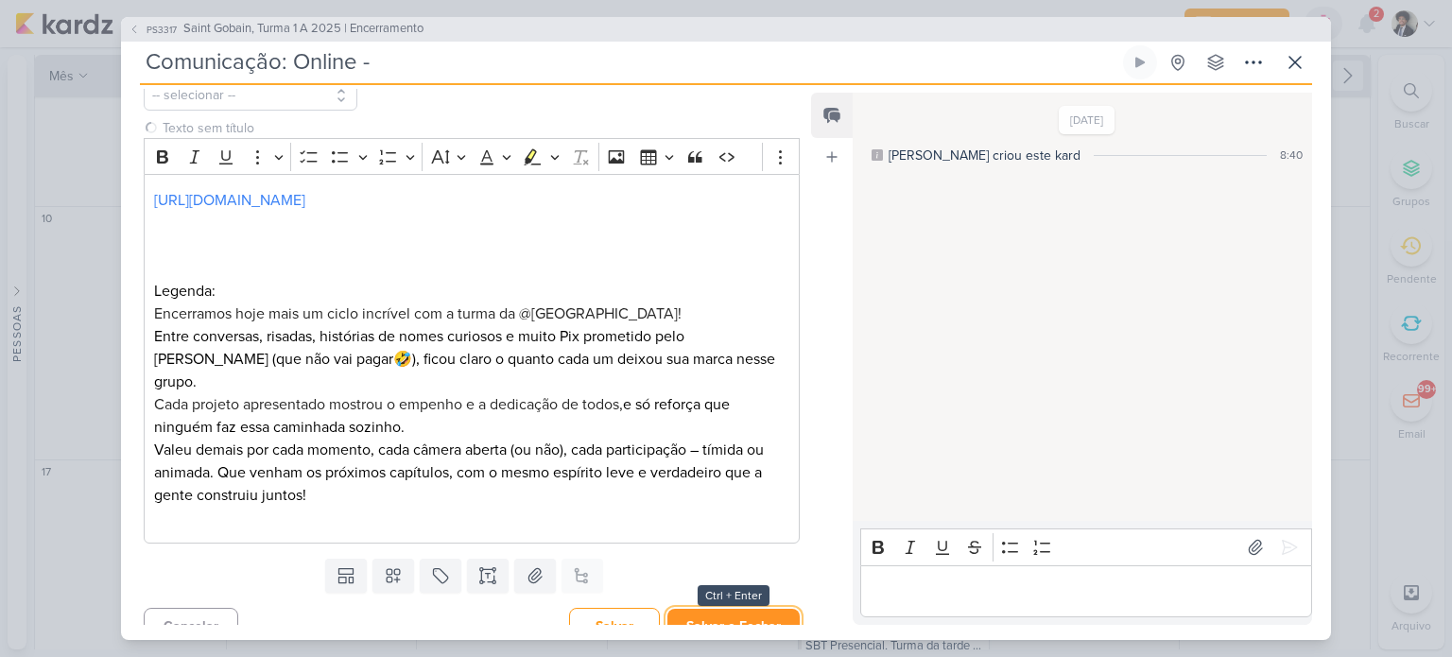
click at [717, 609] on button "Salvar e Fechar" at bounding box center [733, 626] width 132 height 35
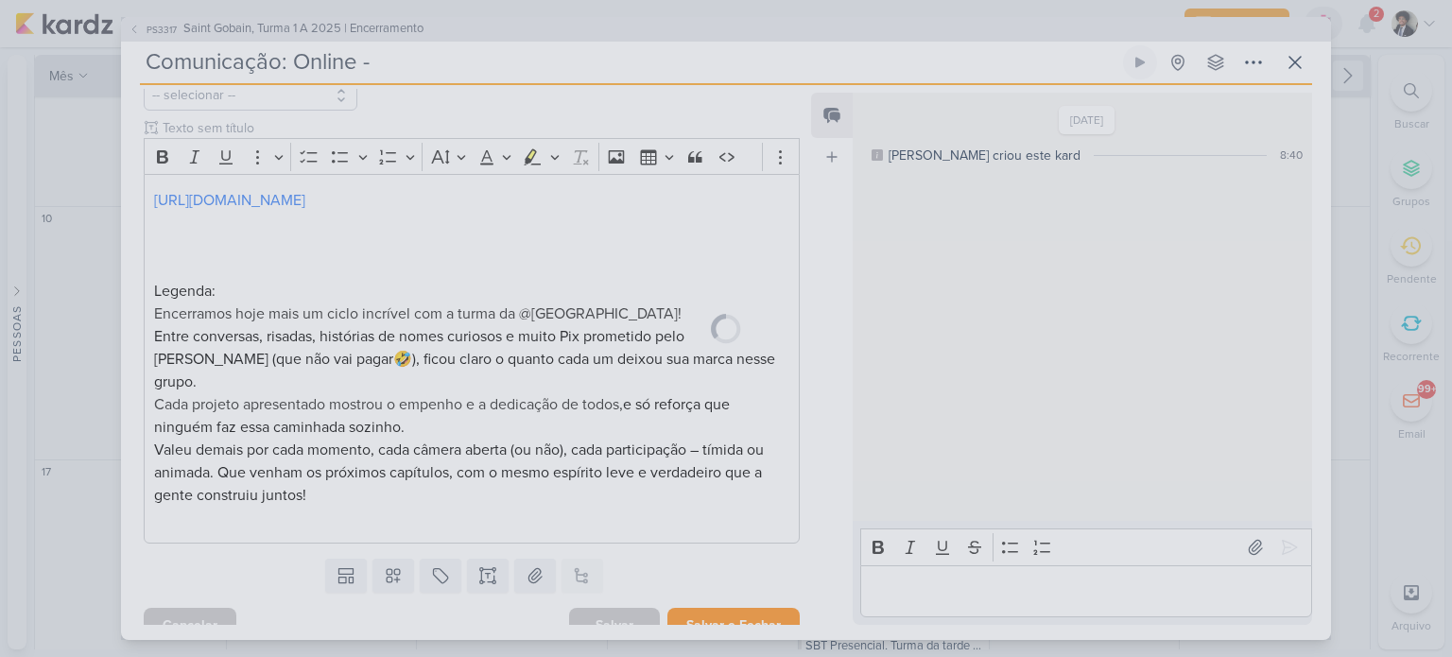
scroll to position [204, 0]
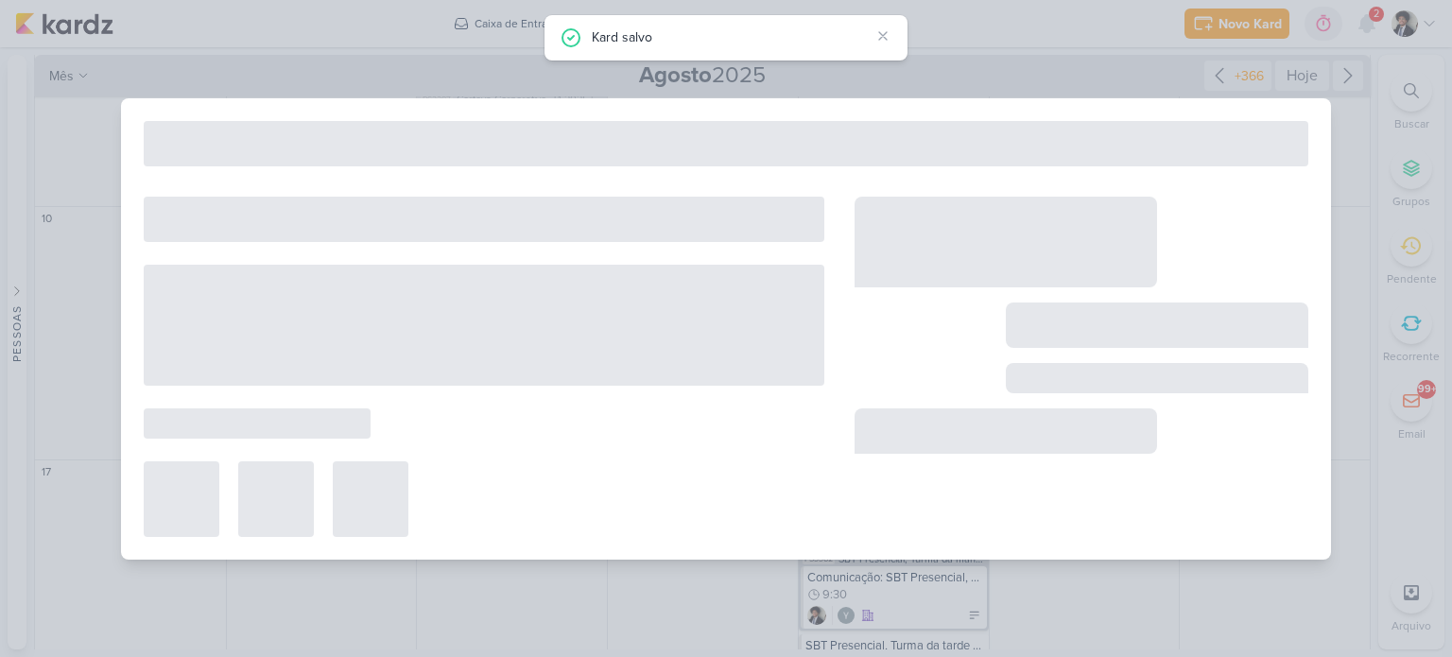
type input "Saint Gobain, Turma 1 A 2025 | Encerramento"
type input "13 de agosto de 2025 às 23:59"
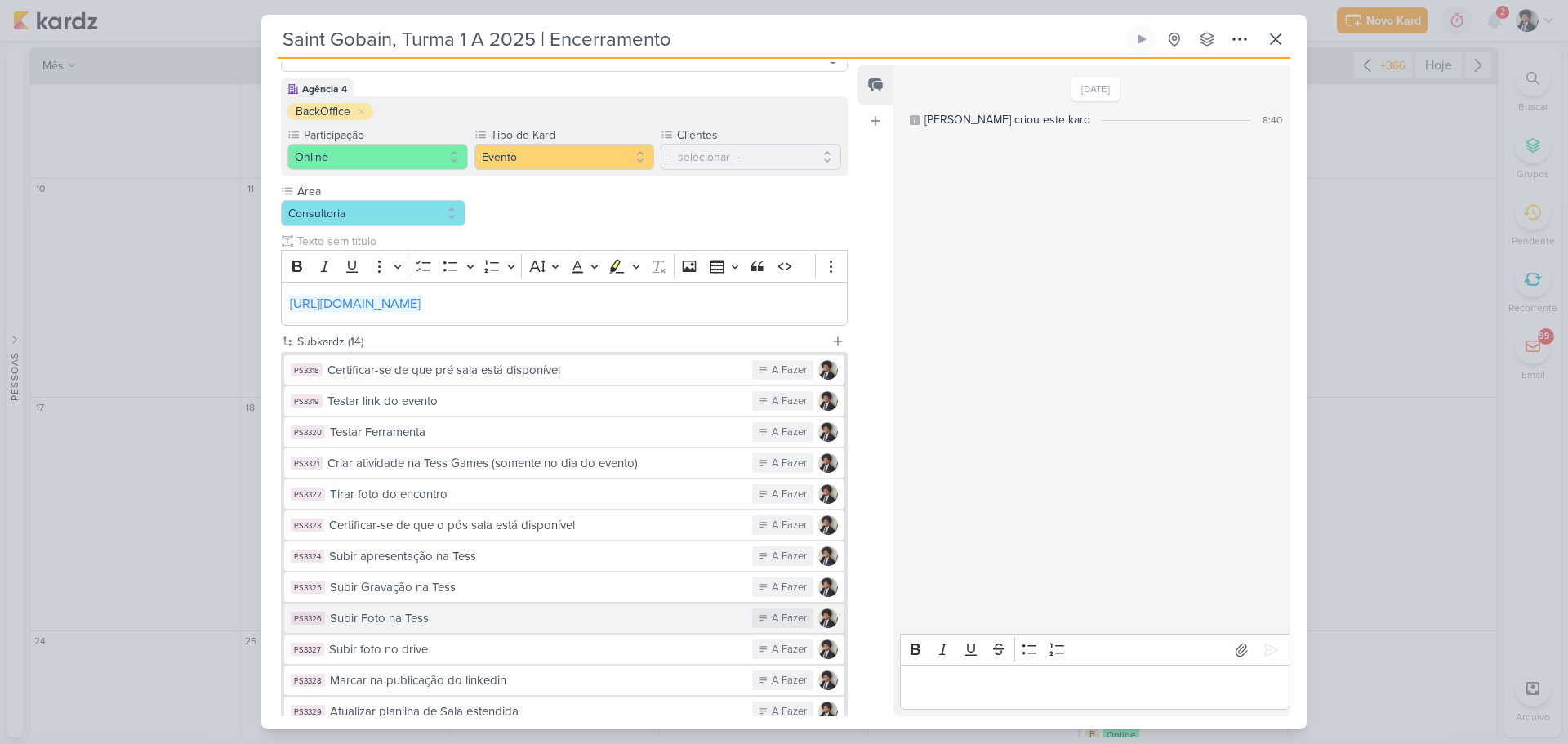
scroll to position [302, 0]
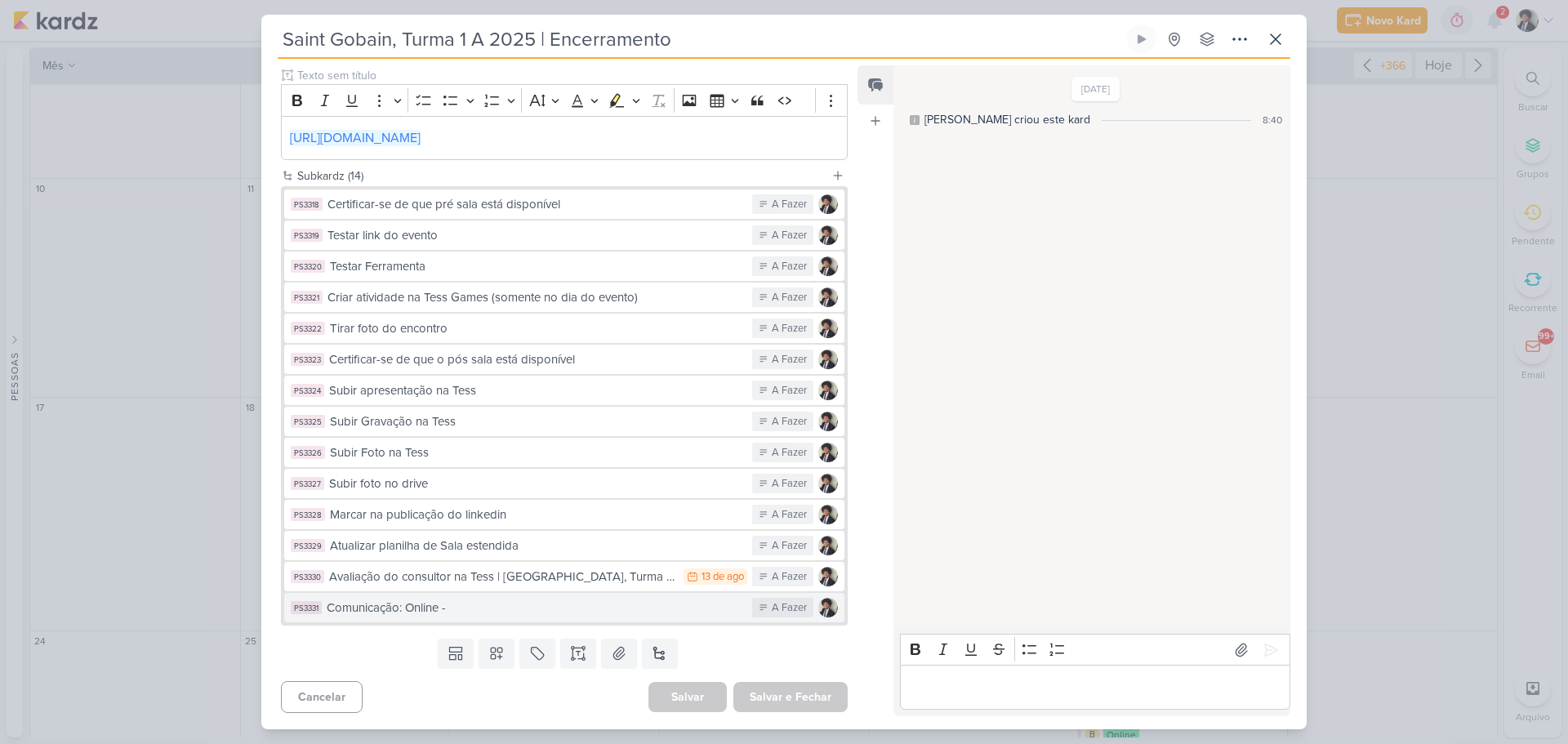
click at [549, 567] on div "Comunicação: Online -" at bounding box center [535, 608] width 417 height 19
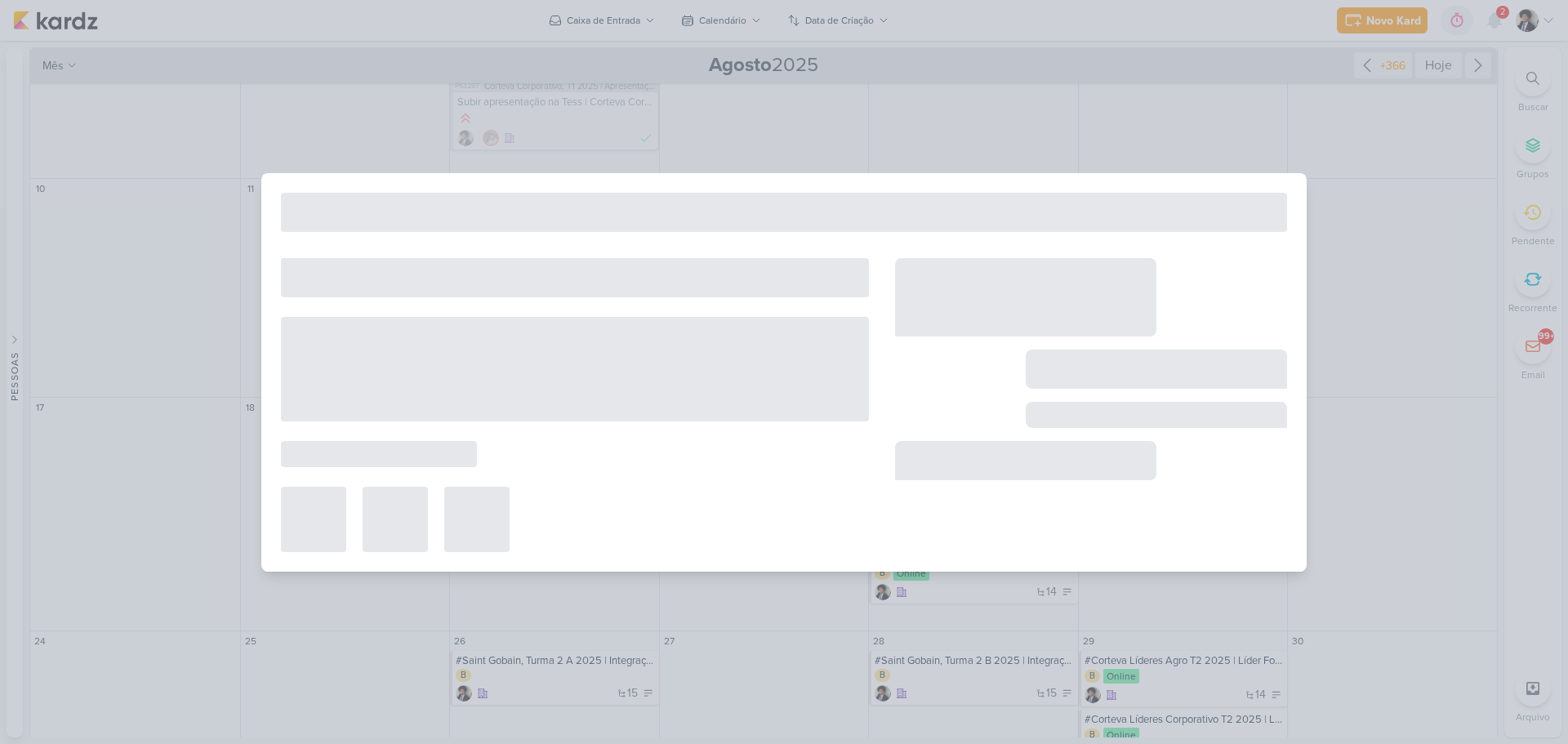
type input "Comunicação: Online -"
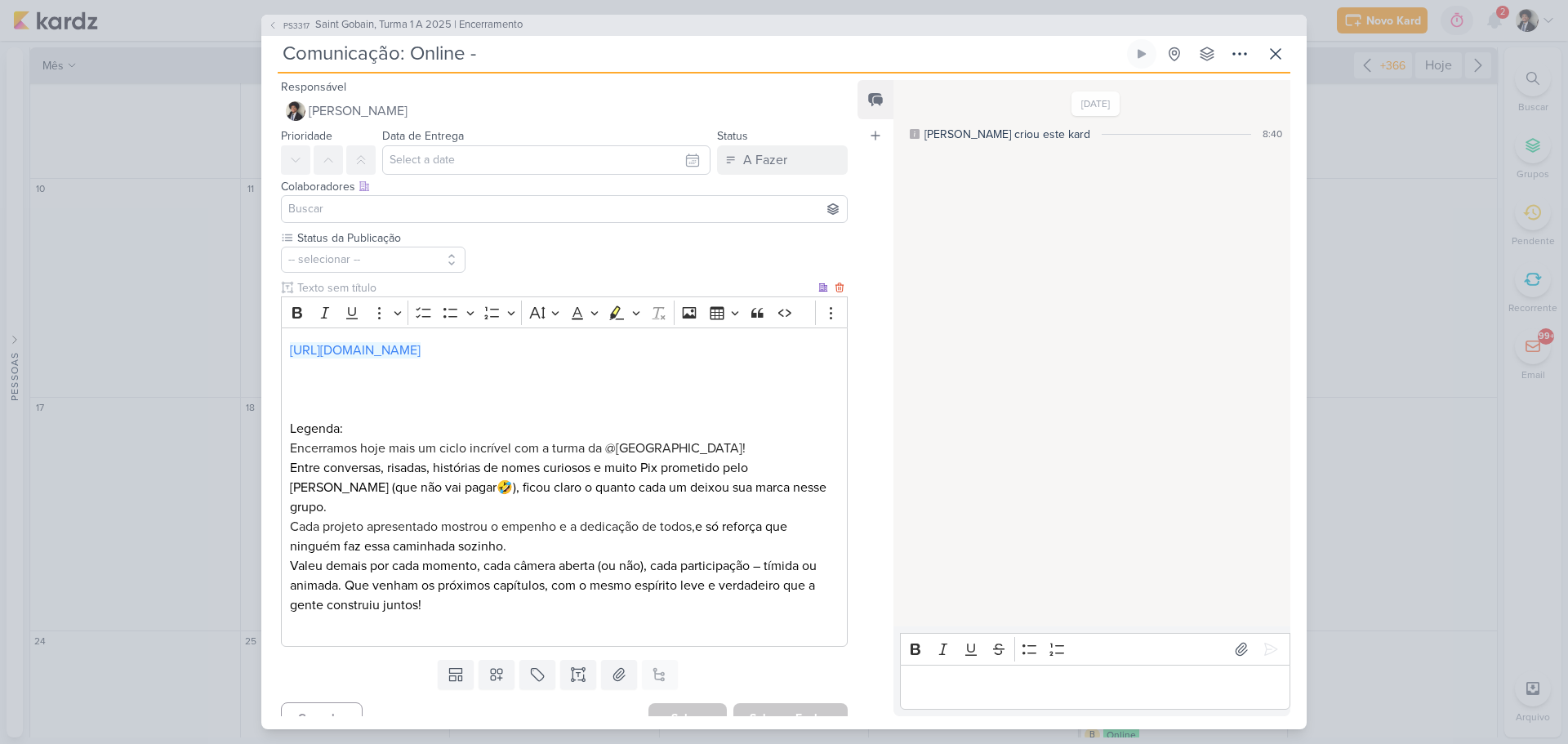
click at [594, 467] on p "Entre conversas, risadas, histórias de nomes curiosos e muito Pix prometido pel…" at bounding box center [564, 487] width 549 height 59
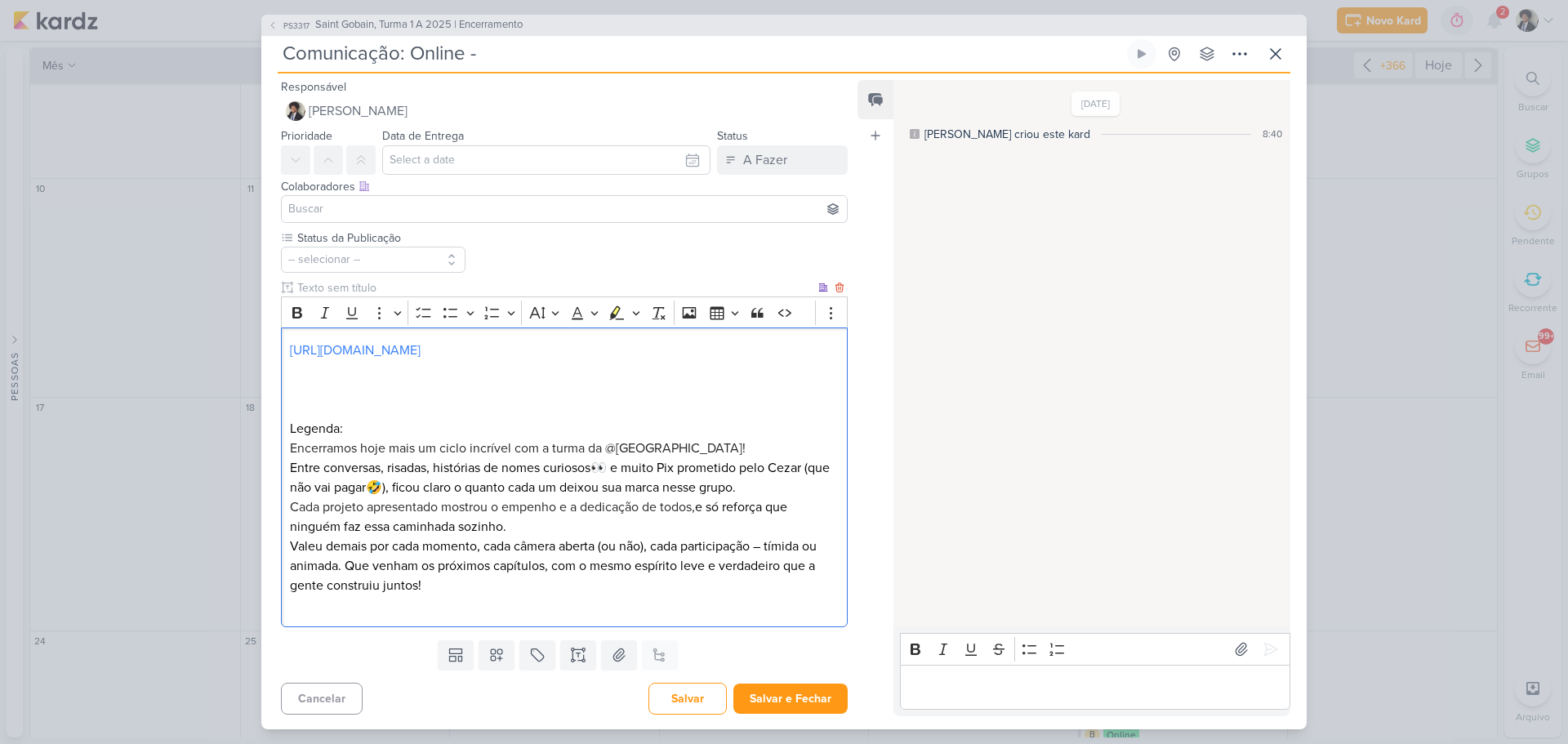
click at [440, 567] on p "Valeu demais por cada momento, cada câmera aberta (ou não), cada participação –…" at bounding box center [564, 566] width 549 height 59
click at [810, 567] on button "Salvar e Fechar" at bounding box center [790, 698] width 114 height 30
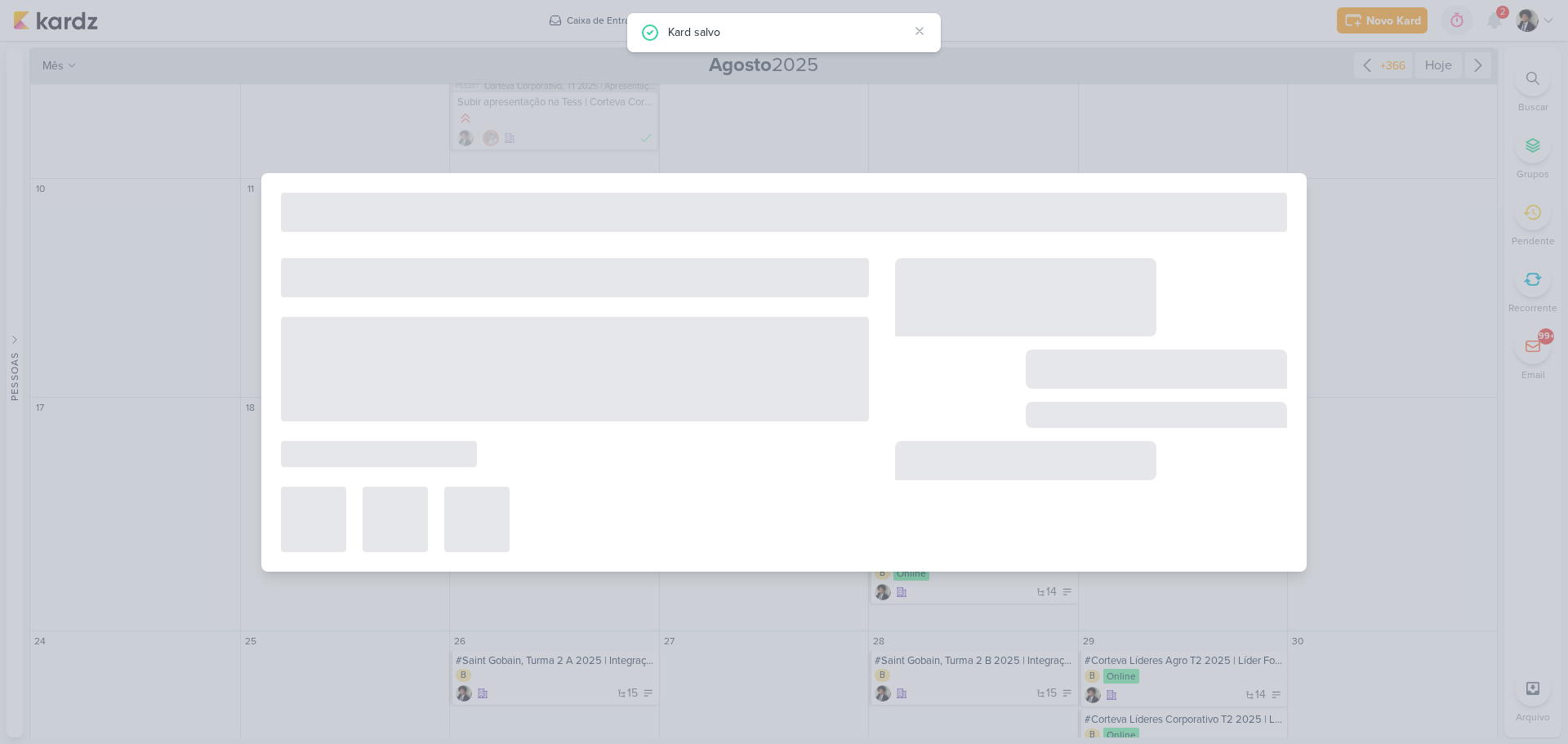
type input "Saint Gobain, Turma 1 A 2025 | Encerramento"
type input "13 de agosto de 2025 às 23:59"
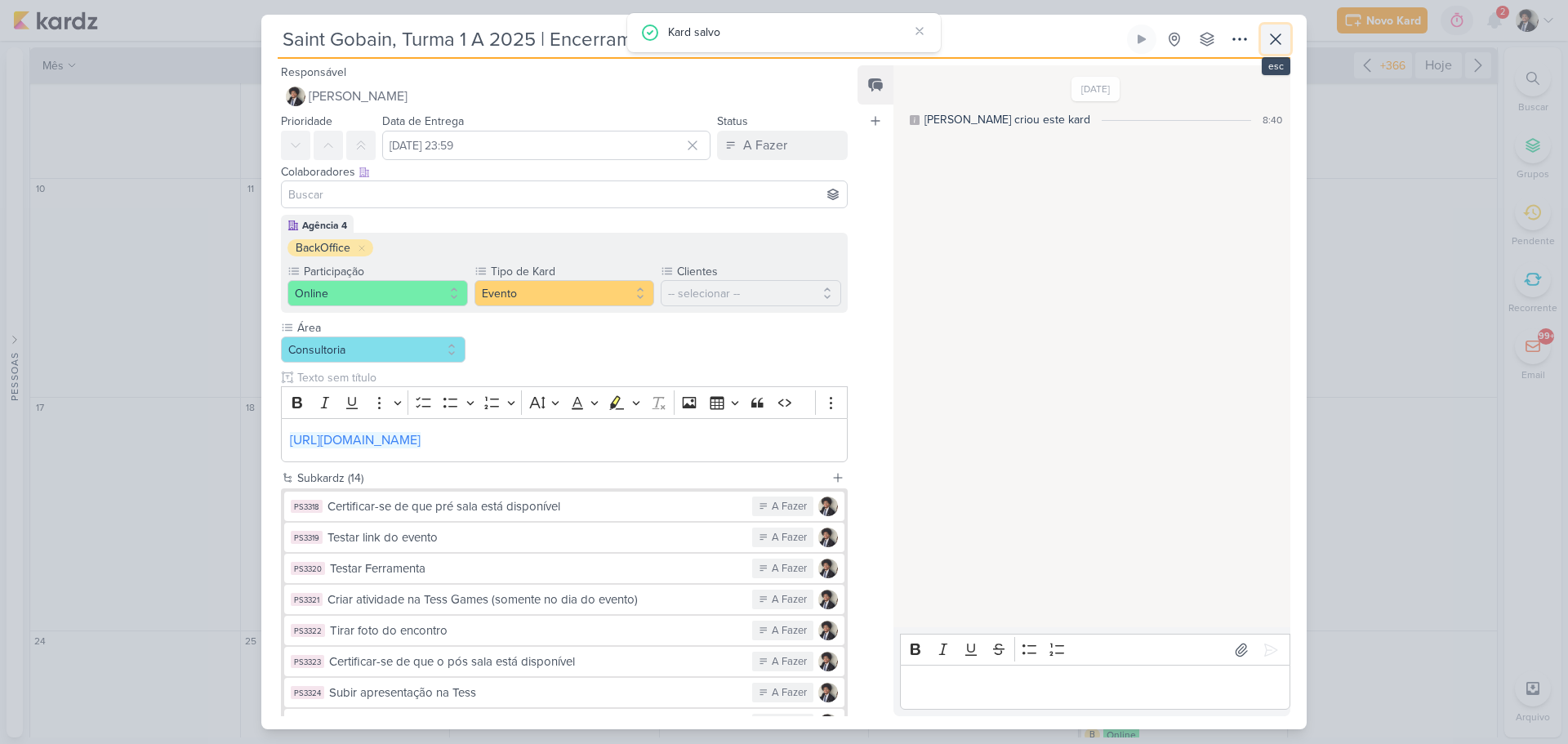
click at [1254, 46] on icon at bounding box center [1275, 39] width 20 height 20
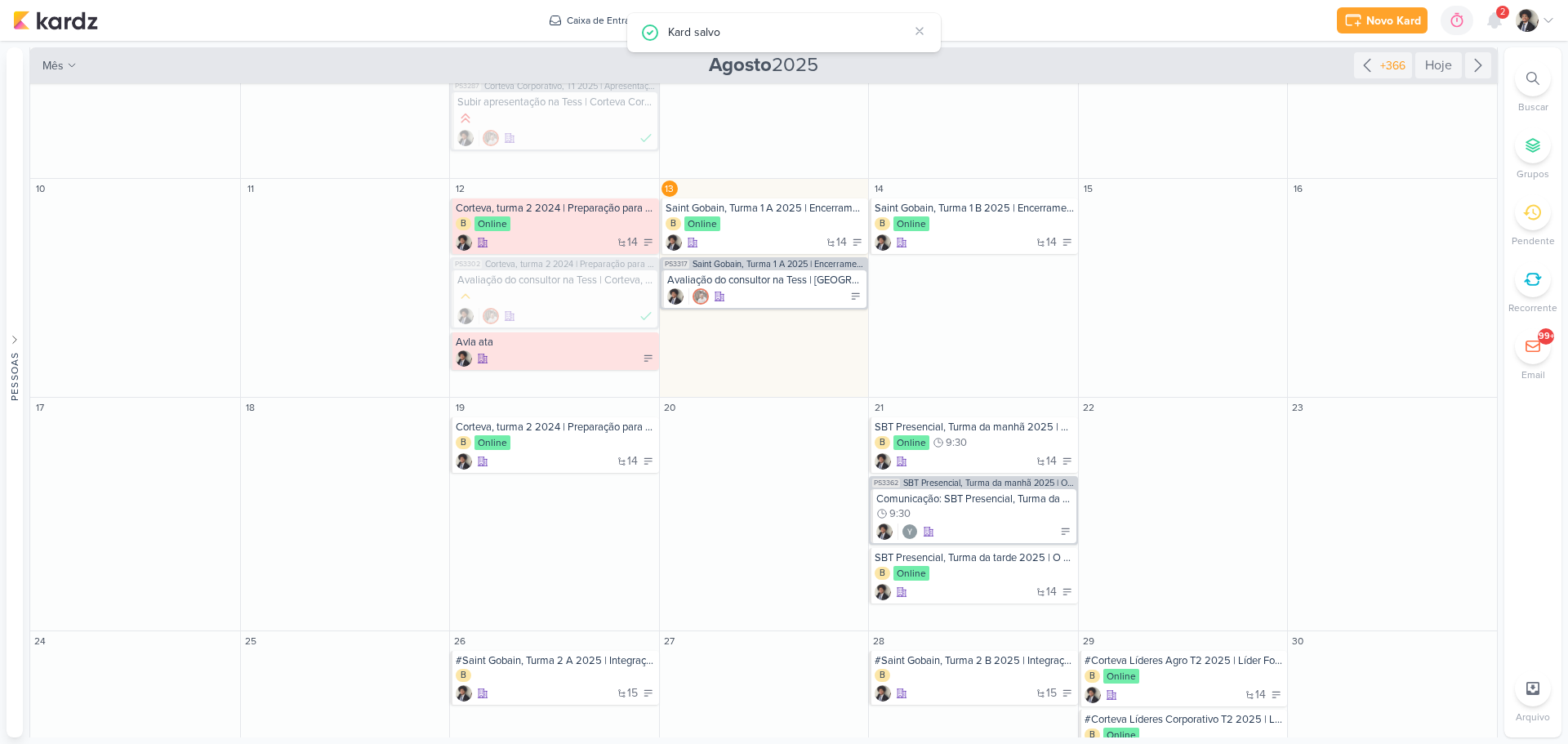
click at [1254, 12] on div "Novo Kard Ctrl + k 0h0m Sessão desligada... Hoje 0h0m Semana 0h0m Mês 0h0m" at bounding box center [784, 20] width 1542 height 41
click at [1254, 16] on div "Novo Kard Ctrl + k 0h0m Sessão desligada... Hoje 0h0m Semana 0h0m Mês 0h0m" at bounding box center [784, 20] width 1542 height 41
click at [1254, 26] on icon at bounding box center [1495, 20] width 13 height 15
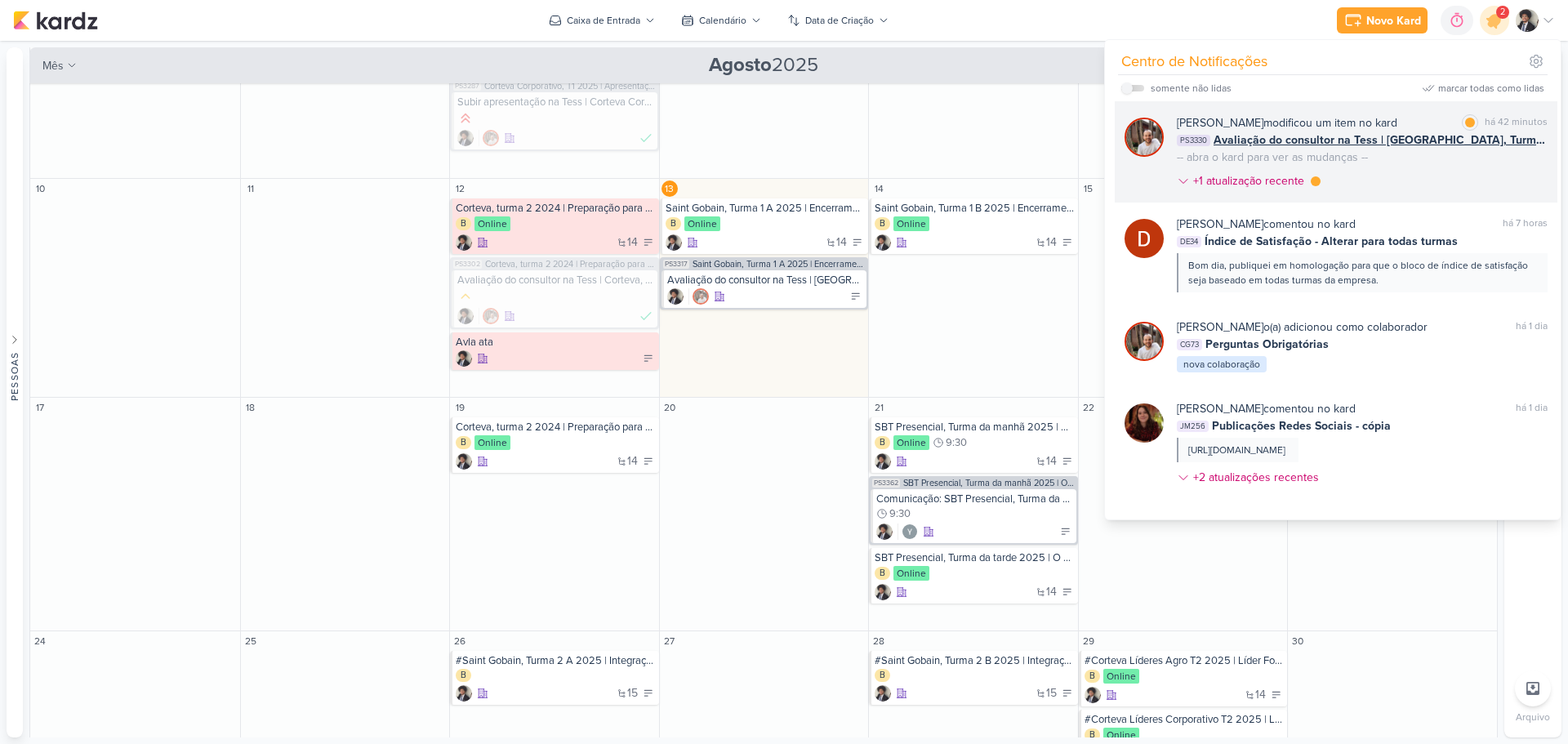
click at [1254, 147] on span "Avaliação do consultor na Tess | [GEOGRAPHIC_DATA], Turma 1 A 2025 | Encerramen…" at bounding box center [1381, 140] width 334 height 17
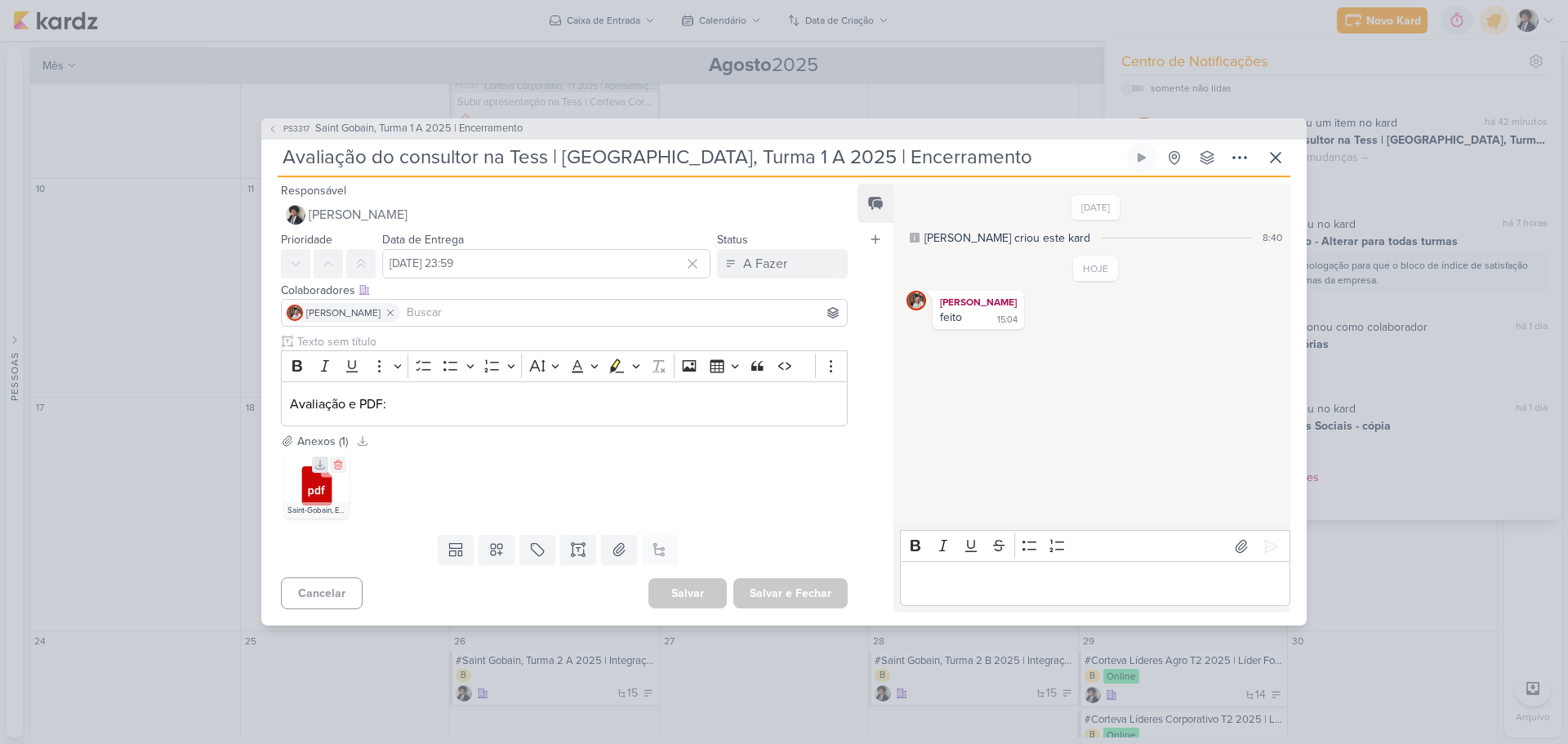
click at [321, 469] on icon at bounding box center [321, 465] width 9 height 9
click at [1254, 156] on icon at bounding box center [1275, 157] width 20 height 20
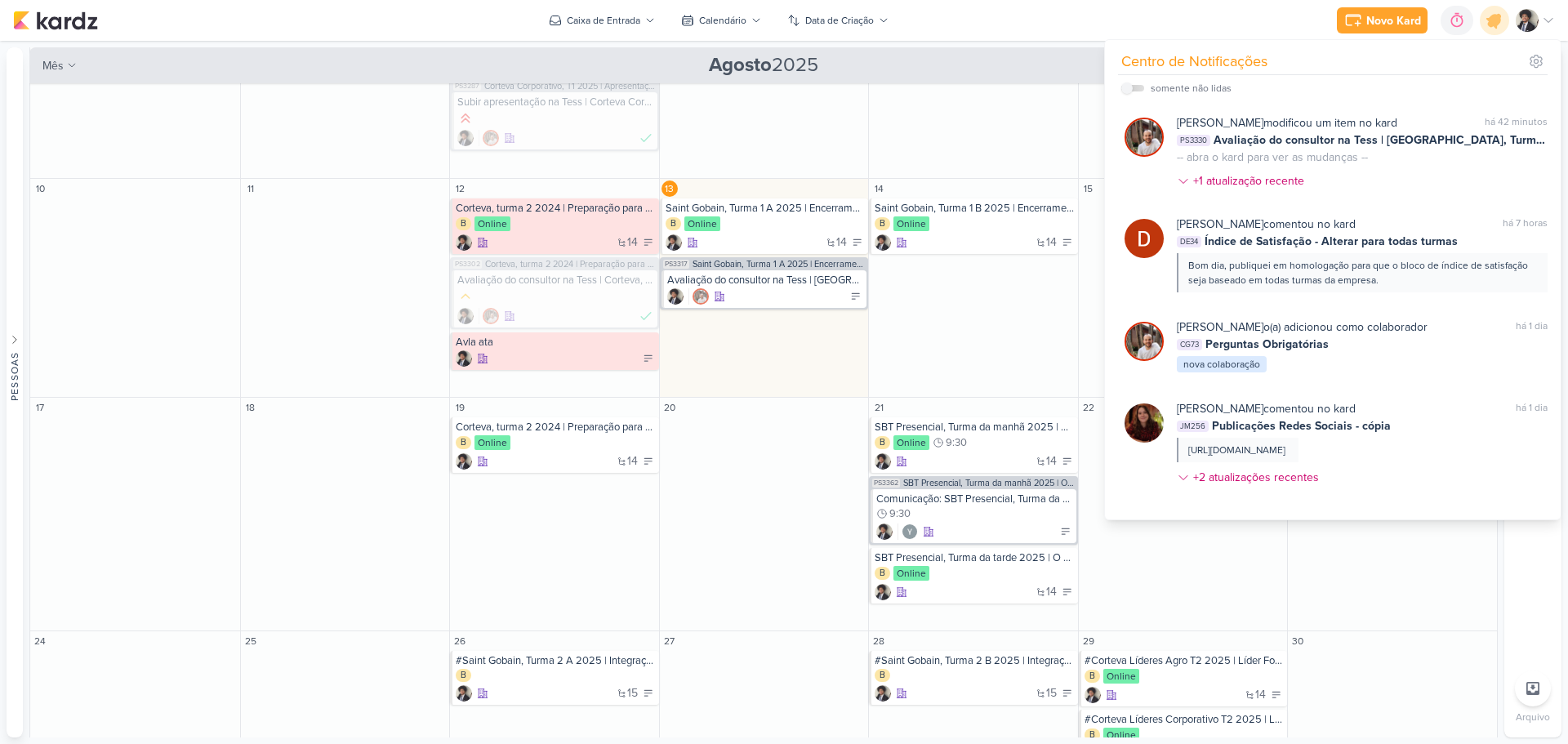
click at [1076, 19] on div "Novo Kard Ctrl + k 0h0m Sessão desligada... Hoje 0h0m Semana 0h0m Mês 0h0m" at bounding box center [784, 20] width 1542 height 41
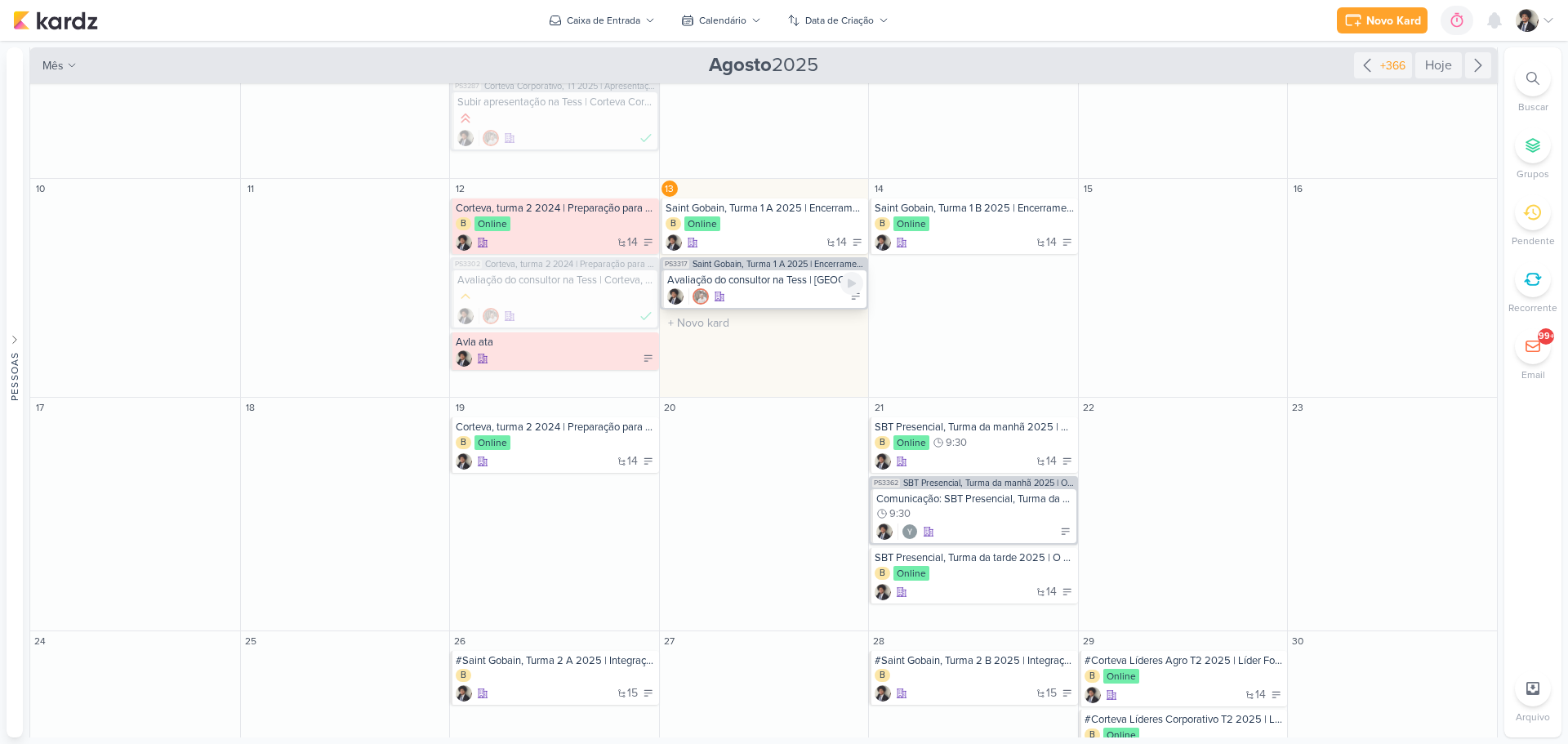
click at [765, 283] on div "Avaliação do consultor na Tess | [GEOGRAPHIC_DATA], Turma 1 A 2025 | Encerramen…" at bounding box center [765, 280] width 197 height 13
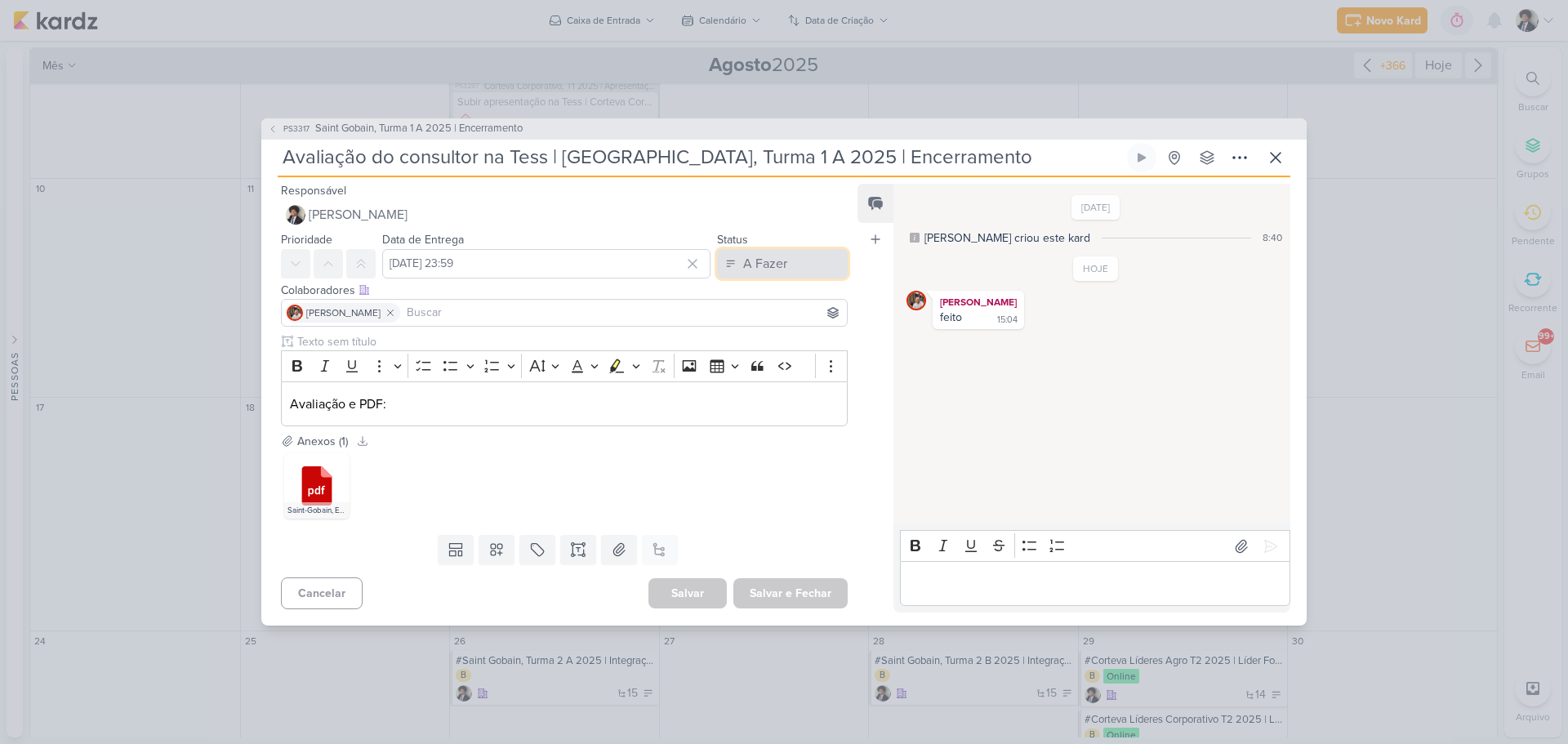
click at [754, 263] on div "A Fazer" at bounding box center [765, 264] width 44 height 20
click at [777, 378] on div "Finalizado" at bounding box center [759, 382] width 51 height 17
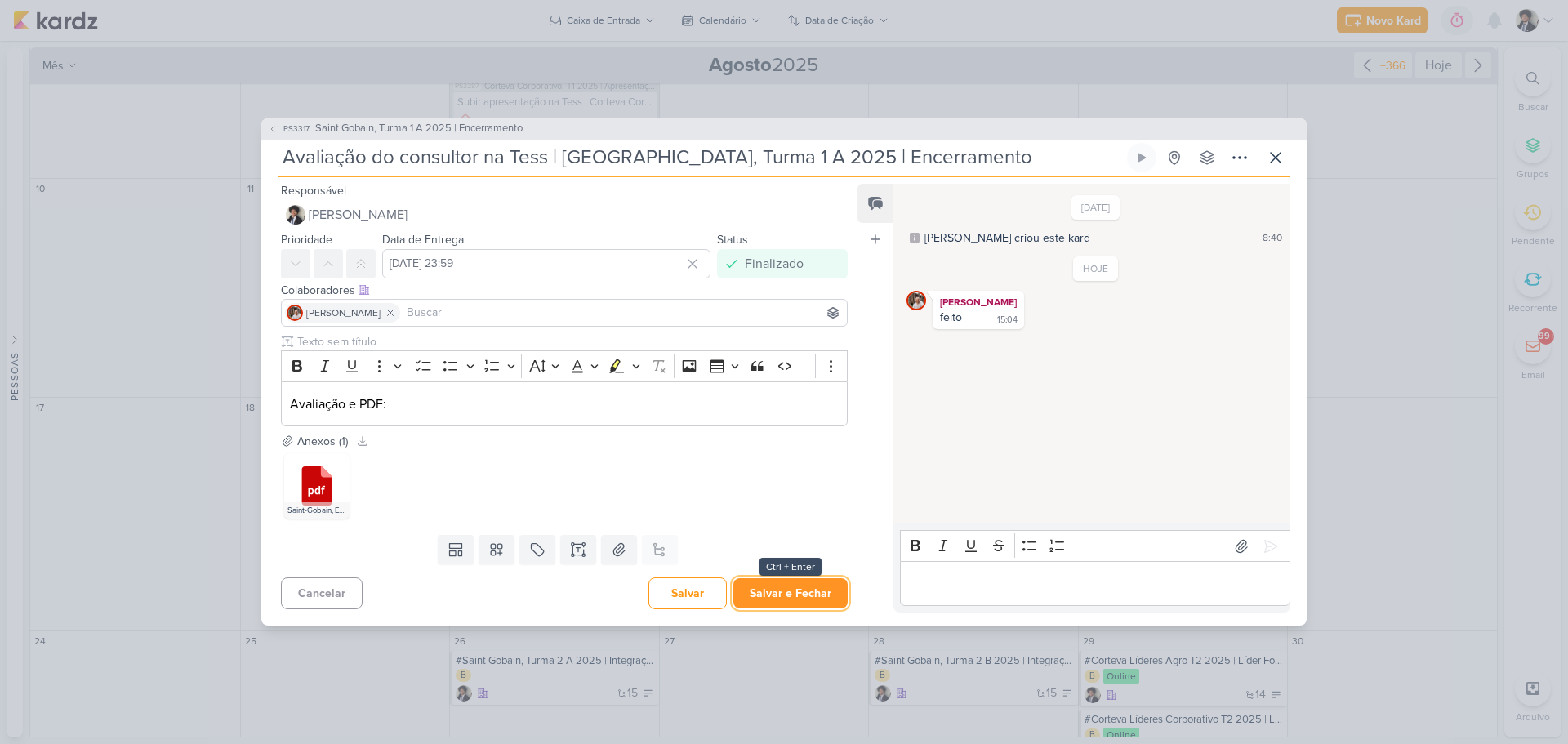
click at [806, 567] on button "Salvar e Fechar" at bounding box center [790, 593] width 114 height 30
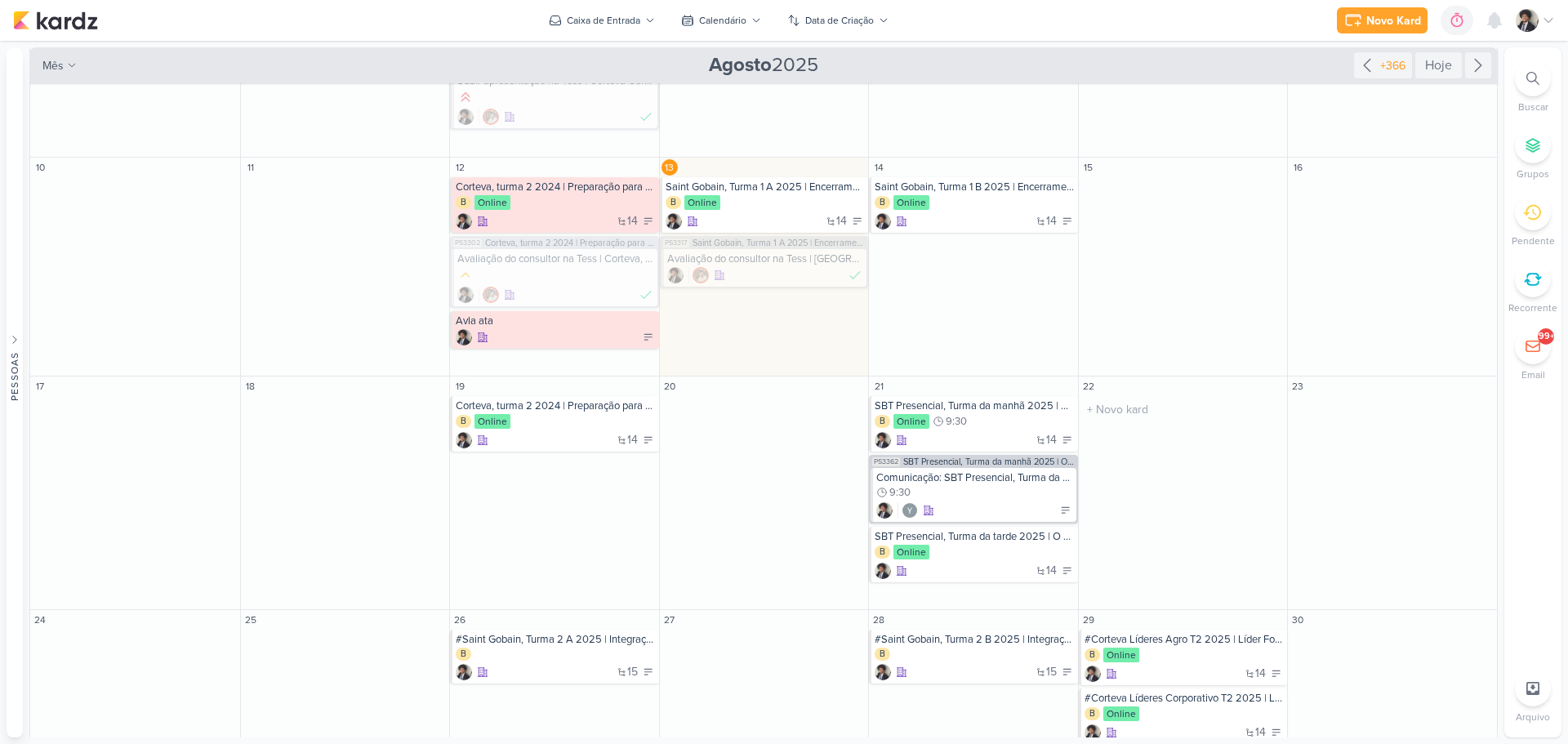
scroll to position [348, 0]
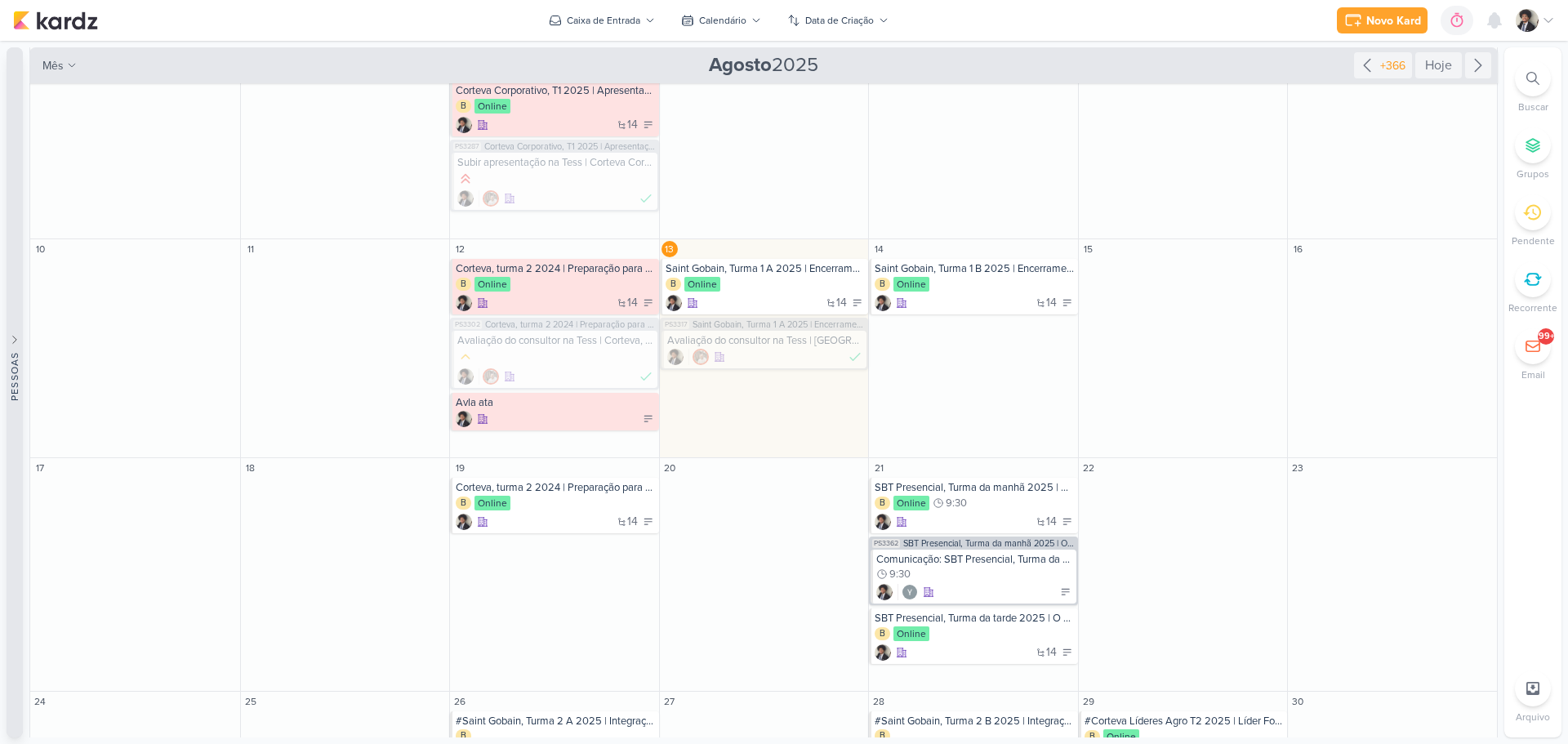
click at [15, 337] on icon at bounding box center [14, 339] width 11 height 11
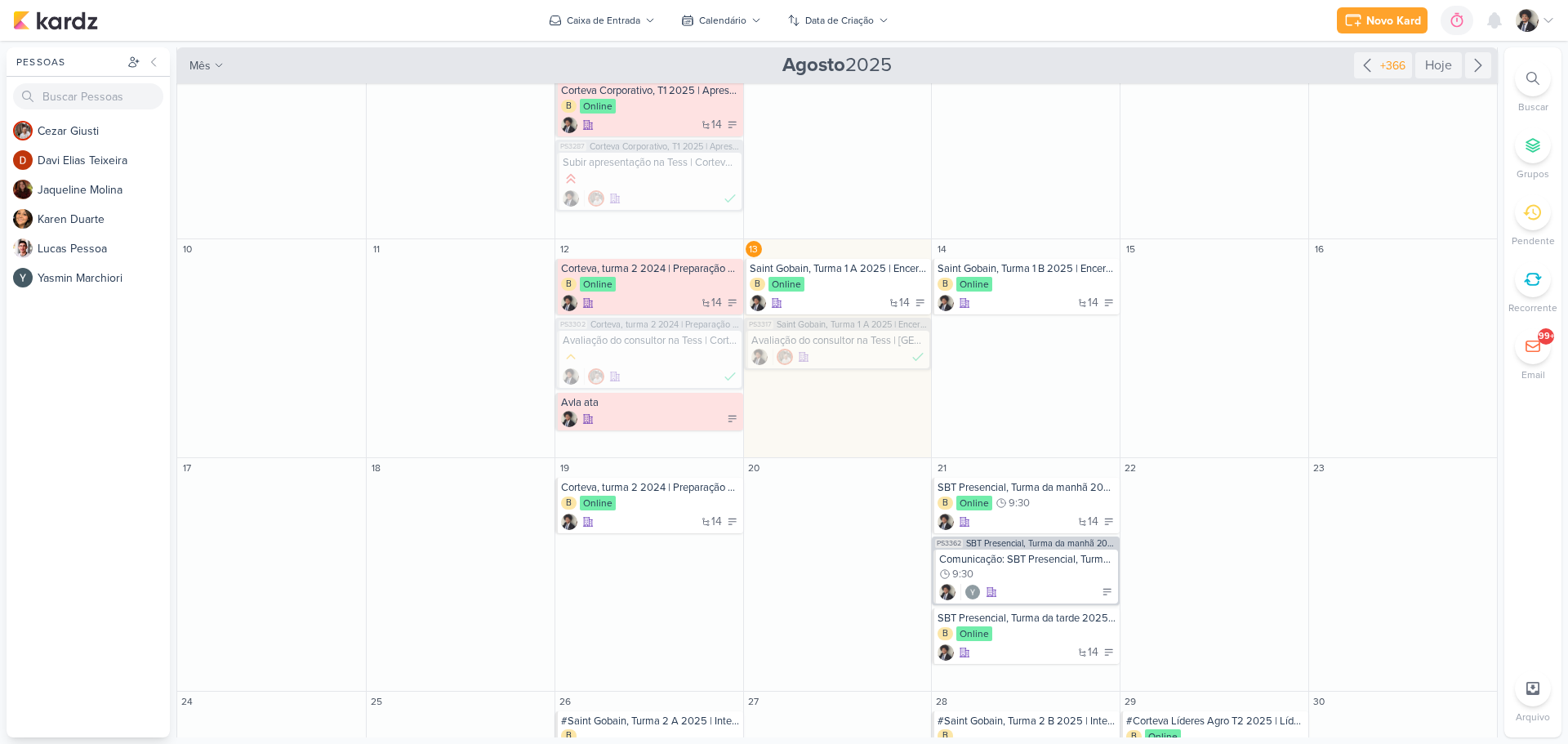
click at [467, 18] on div "Novo Kard Ctrl + k 0h0m Sessão desligada... Hoje 0h0m Semana 0h0m Mês 0h0m" at bounding box center [784, 20] width 1542 height 41
click at [1130, 16] on div "Novo Kard Ctrl + k 0h0m Sessão desligada... Hoje 0h0m Semana 0h0m Mês 0h0m" at bounding box center [784, 20] width 1542 height 41
